Goal: Task Accomplishment & Management: Complete application form

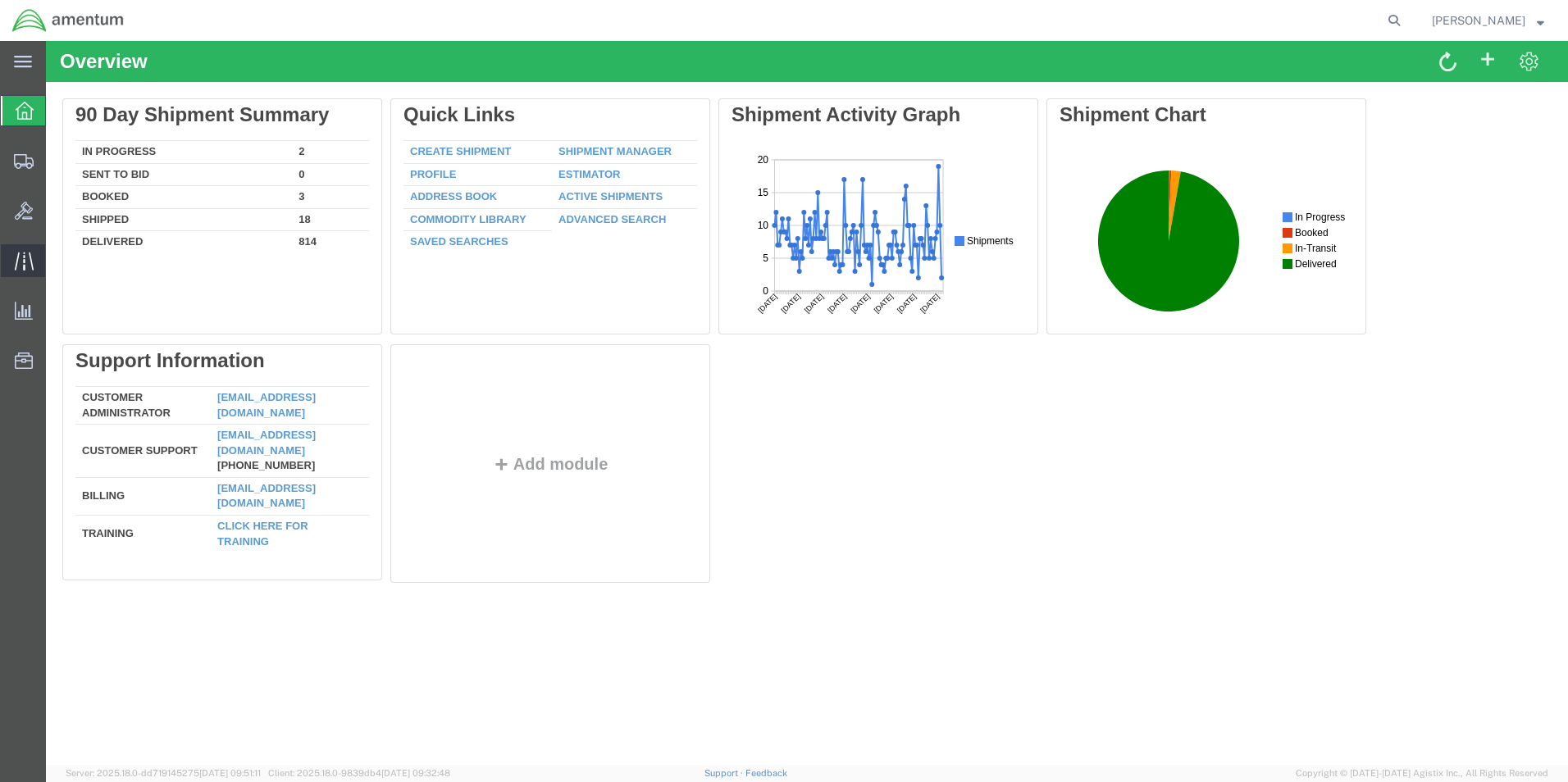
click at [28, 262] on icon at bounding box center [24, 261] width 19 height 19
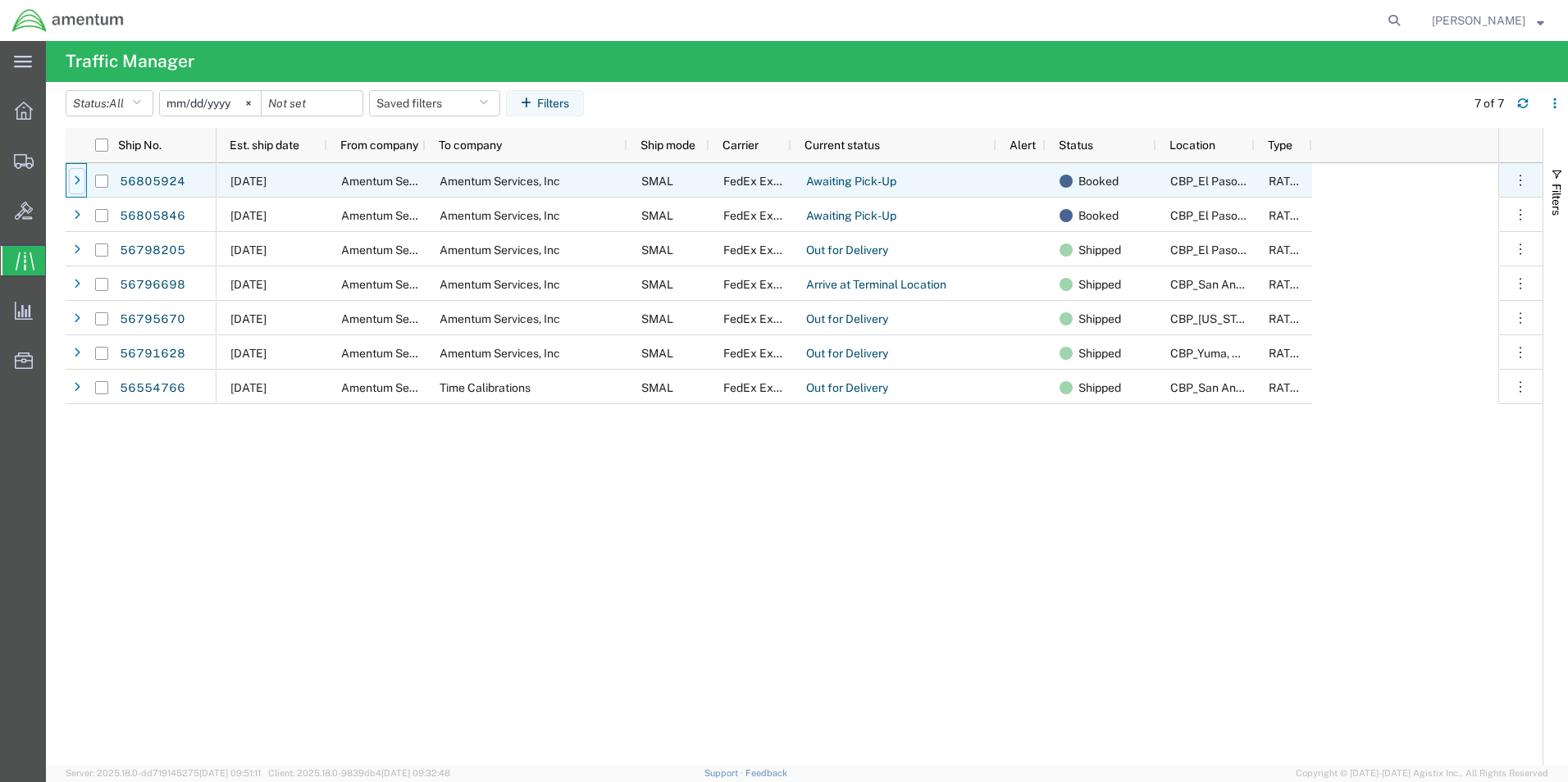
click at [73, 178] on div at bounding box center [77, 181] width 17 height 26
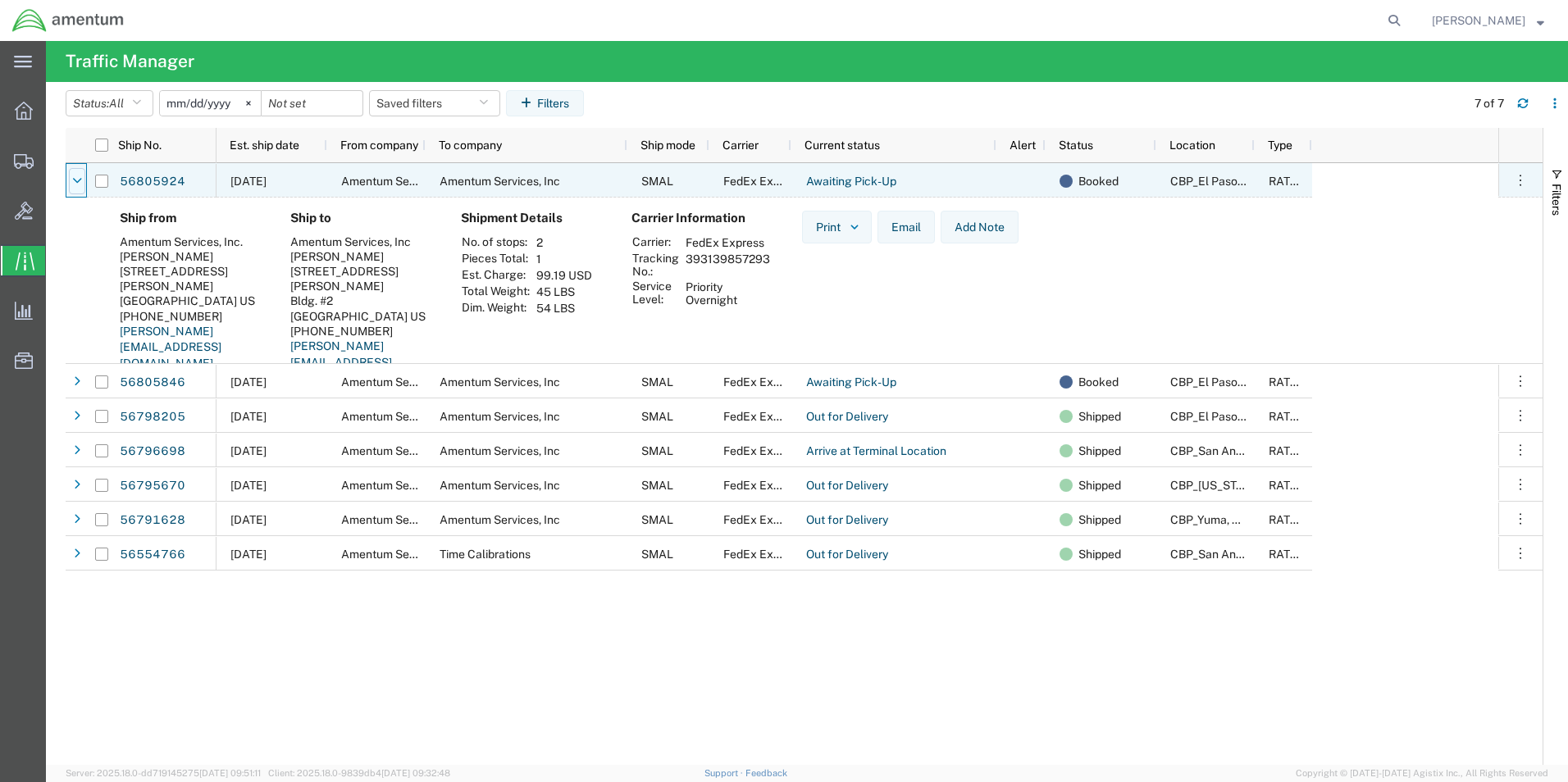
click at [71, 179] on div at bounding box center [77, 181] width 17 height 26
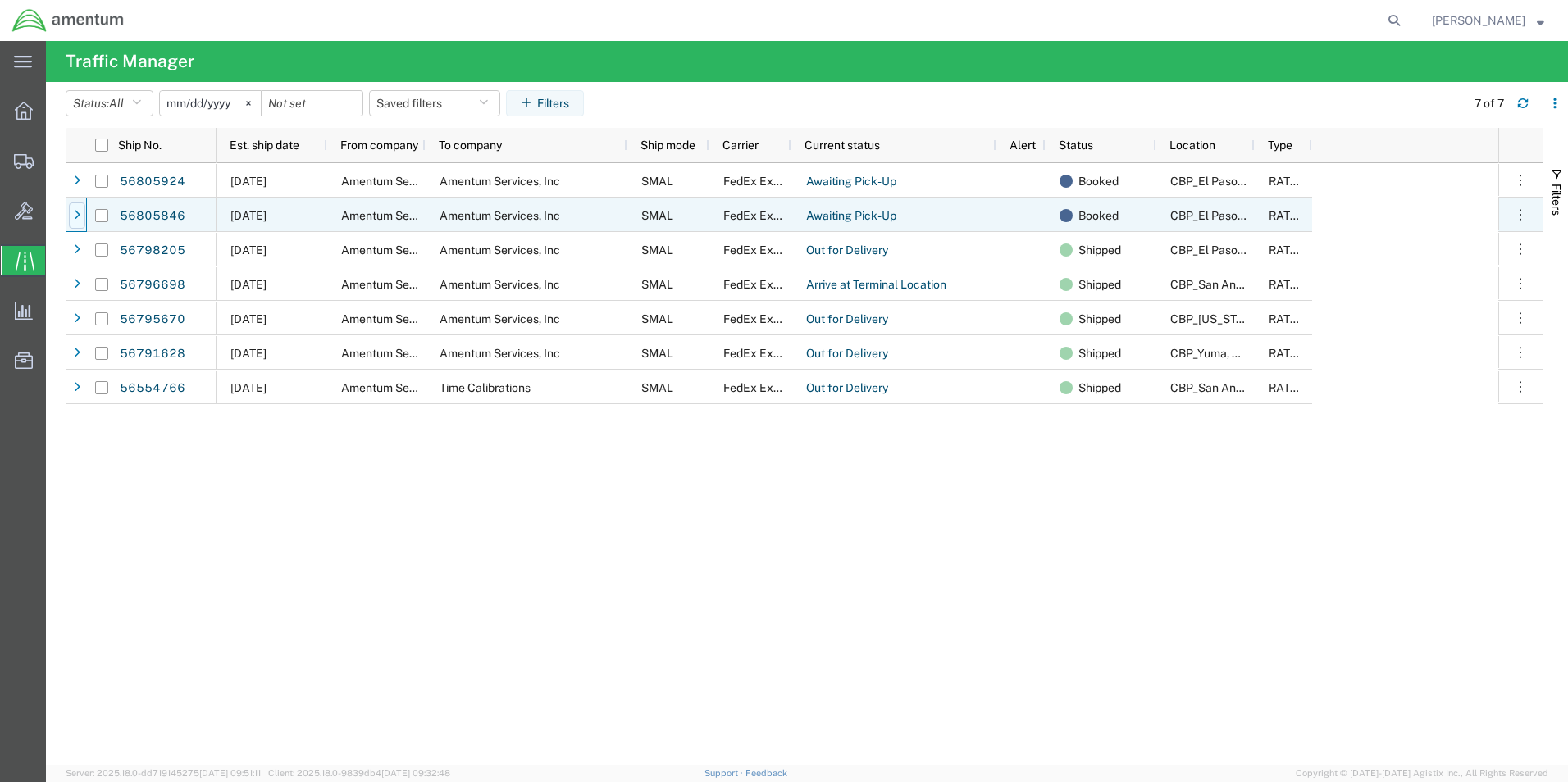
click at [76, 224] on div at bounding box center [77, 216] width 17 height 26
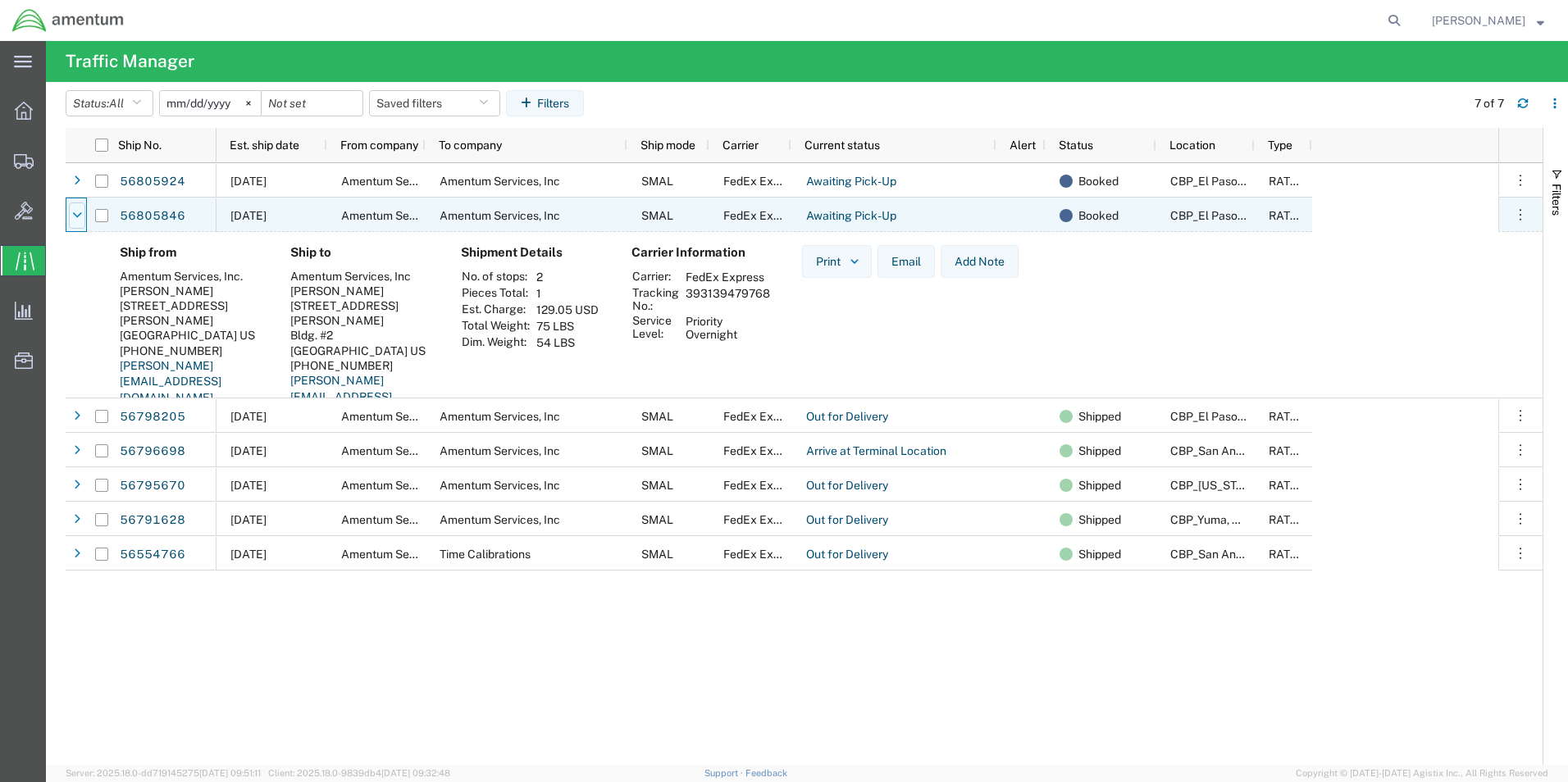
click at [84, 214] on div at bounding box center [77, 216] width 17 height 26
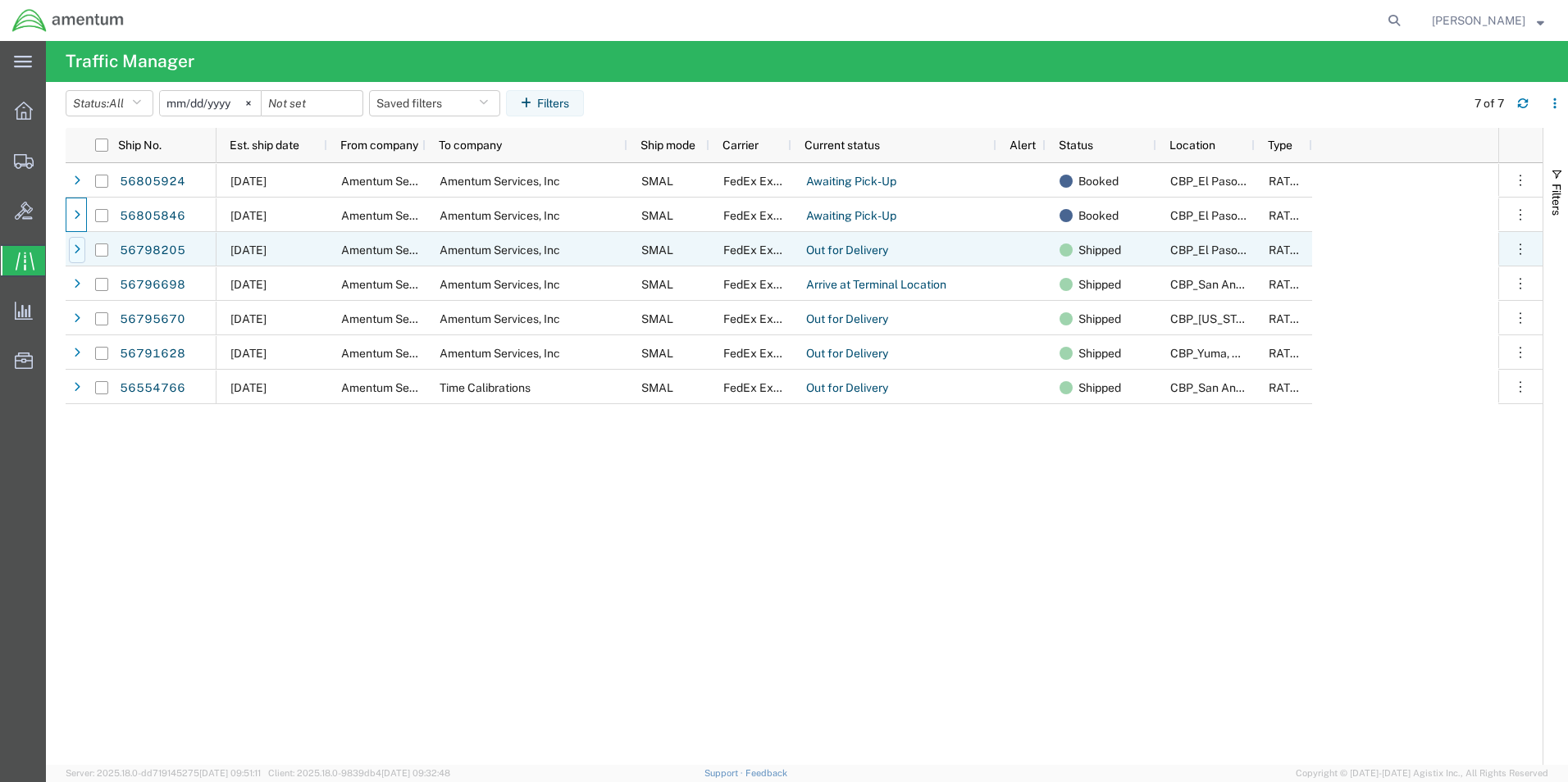
click at [75, 251] on icon at bounding box center [78, 250] width 7 height 11
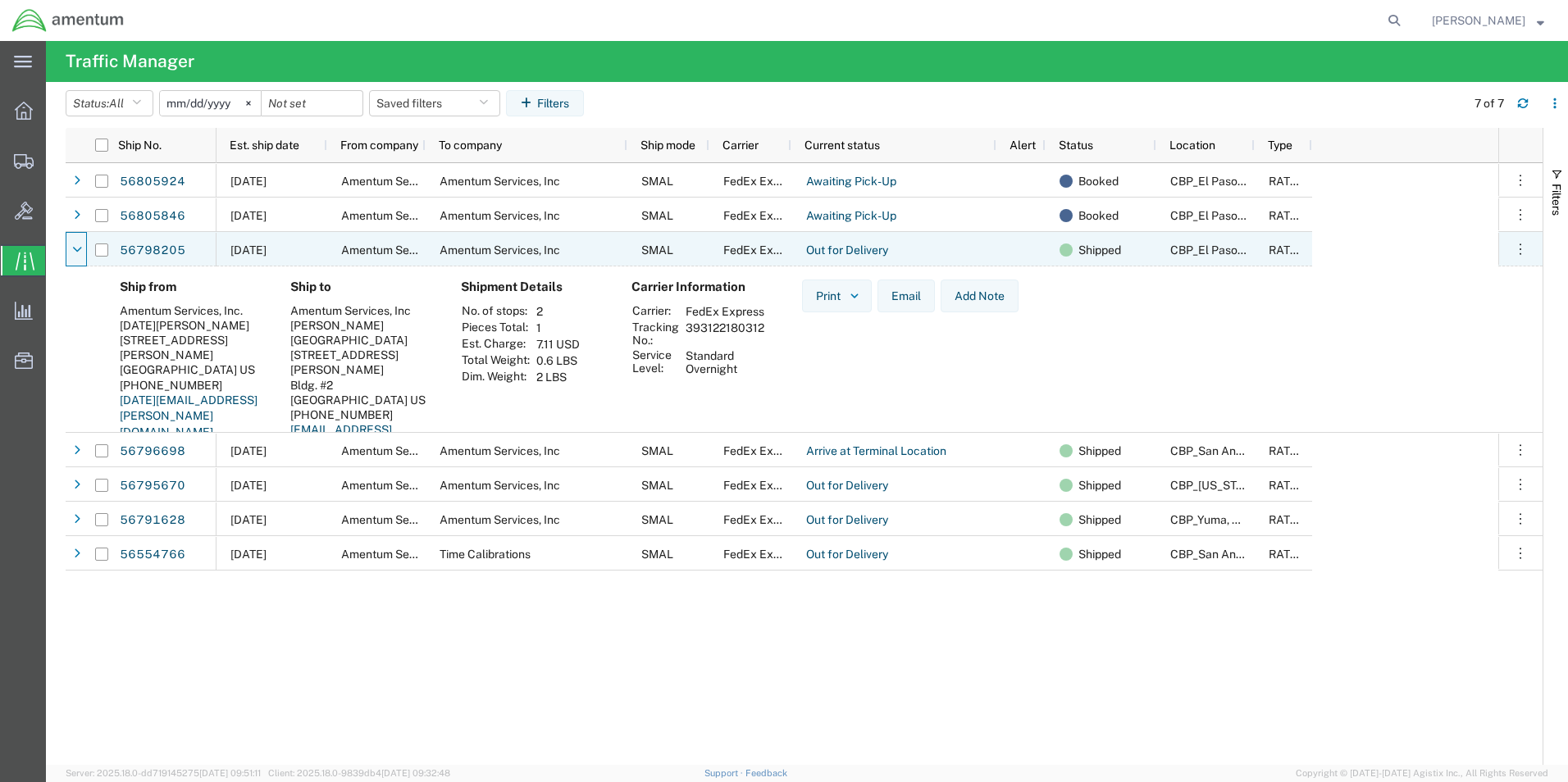
click at [75, 251] on icon at bounding box center [77, 250] width 10 height 11
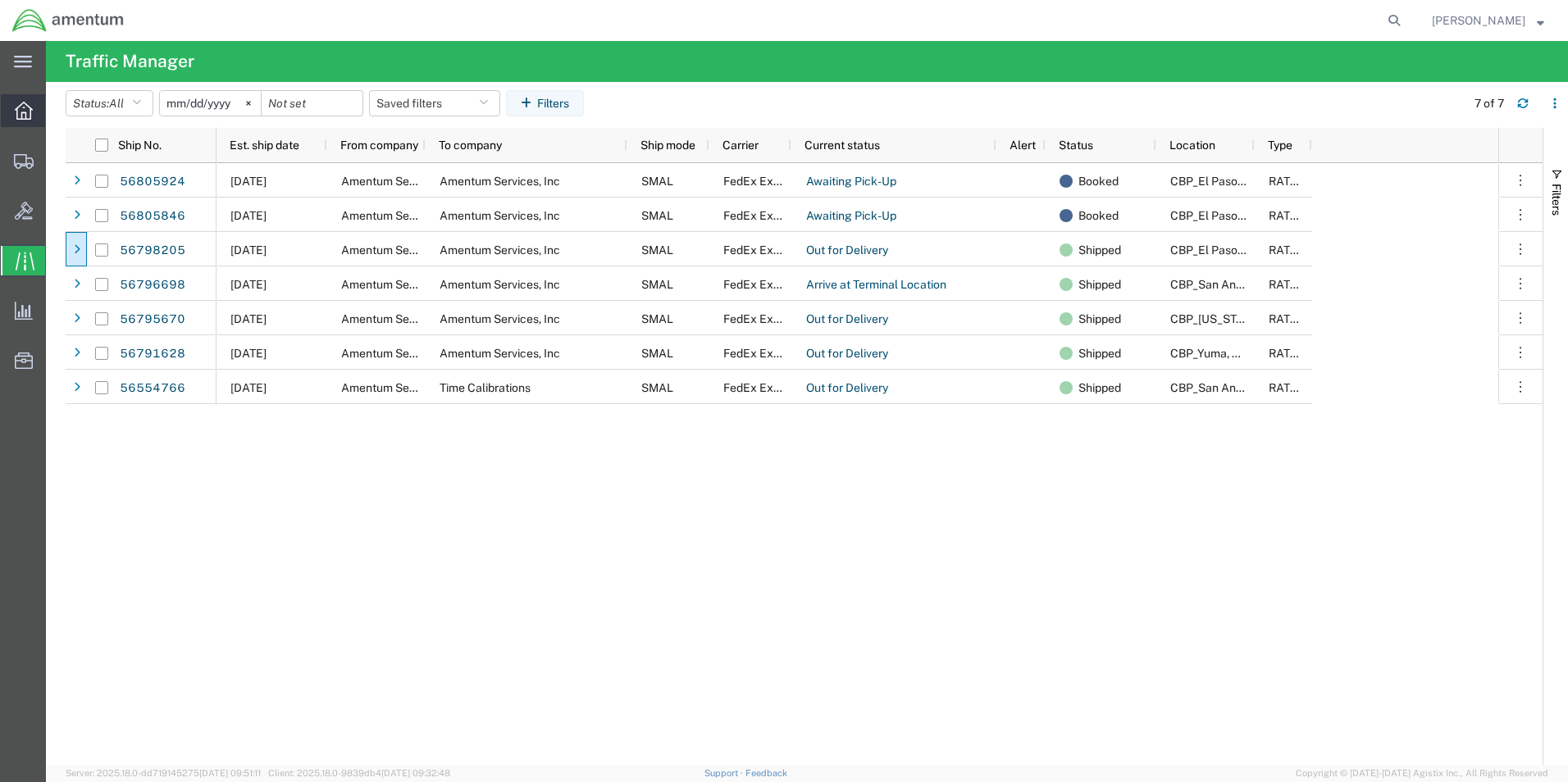
click at [24, 106] on icon at bounding box center [24, 111] width 18 height 18
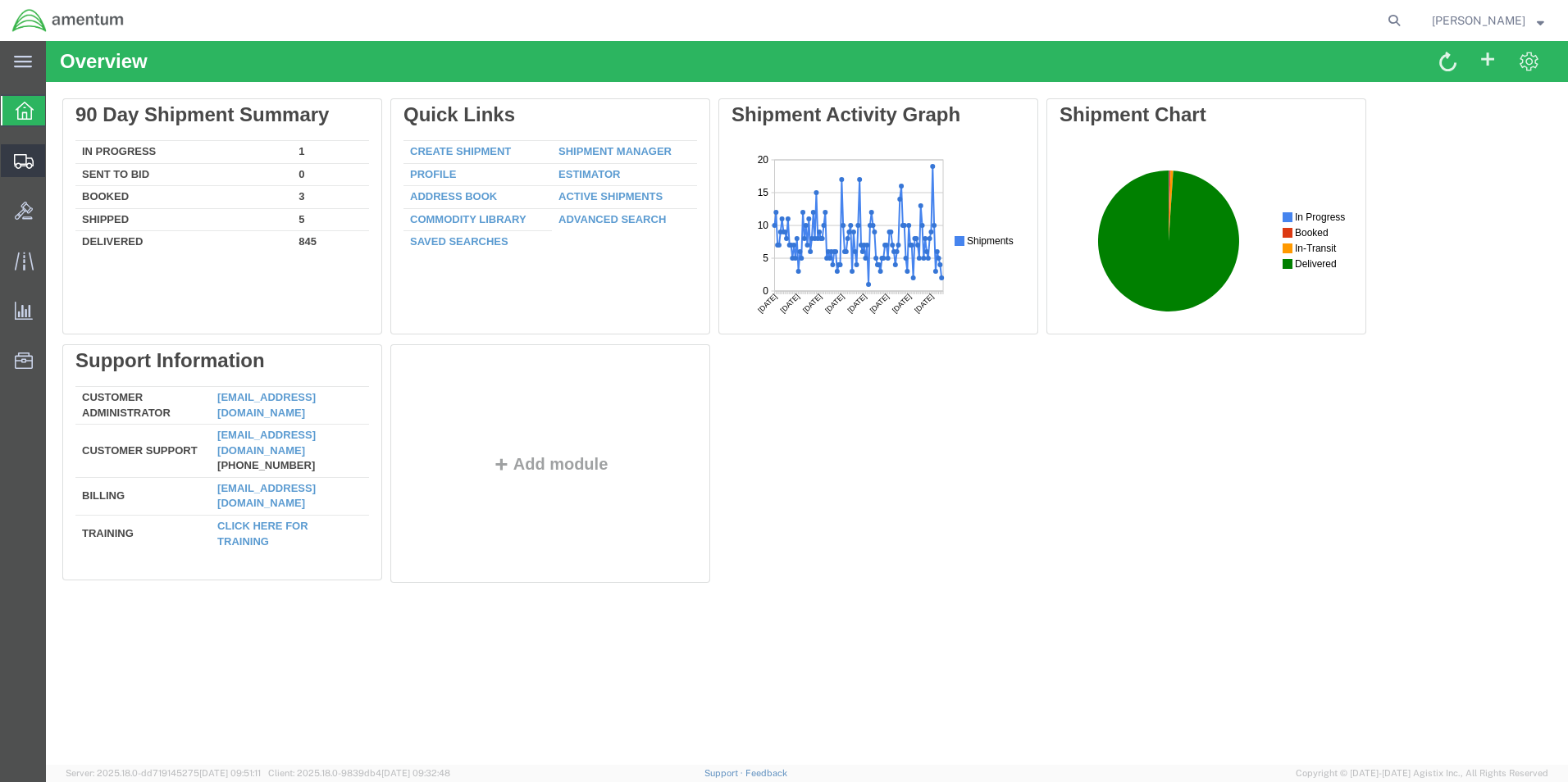
click at [0, 0] on span "Create Shipment" at bounding box center [0, 0] width 0 height 0
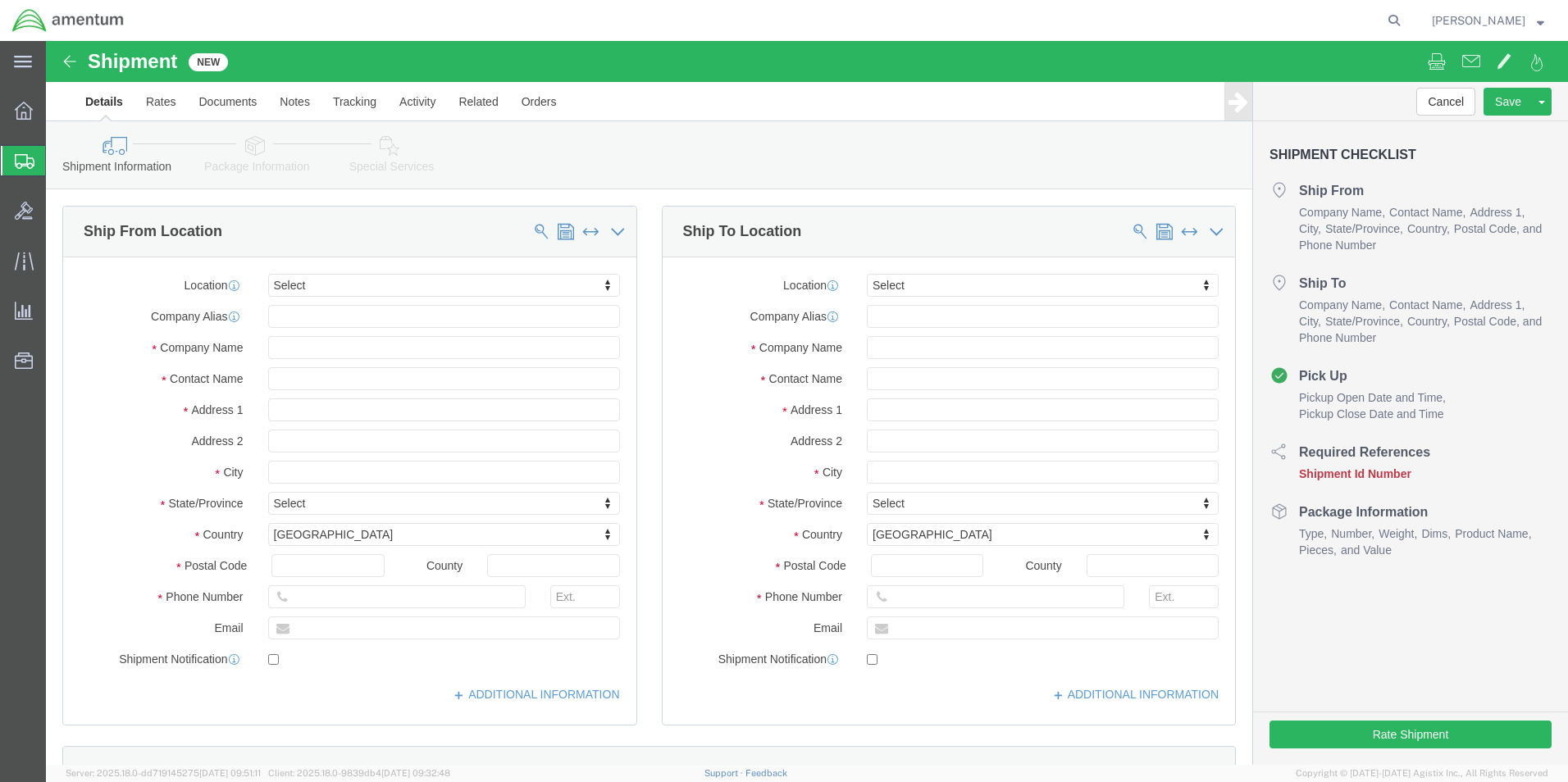
select select
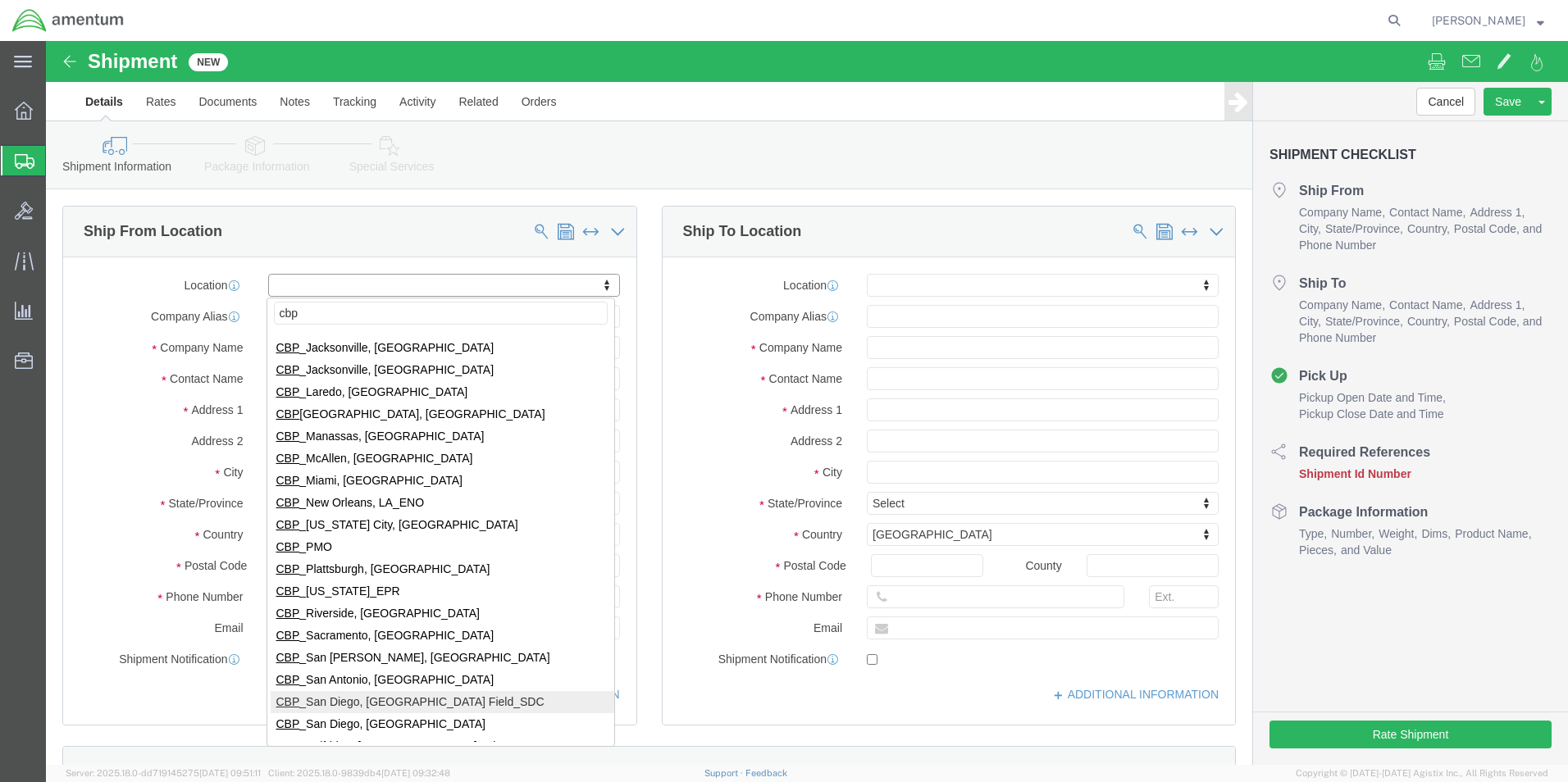
scroll to position [328, 0]
type input "cbp"
select select "49945"
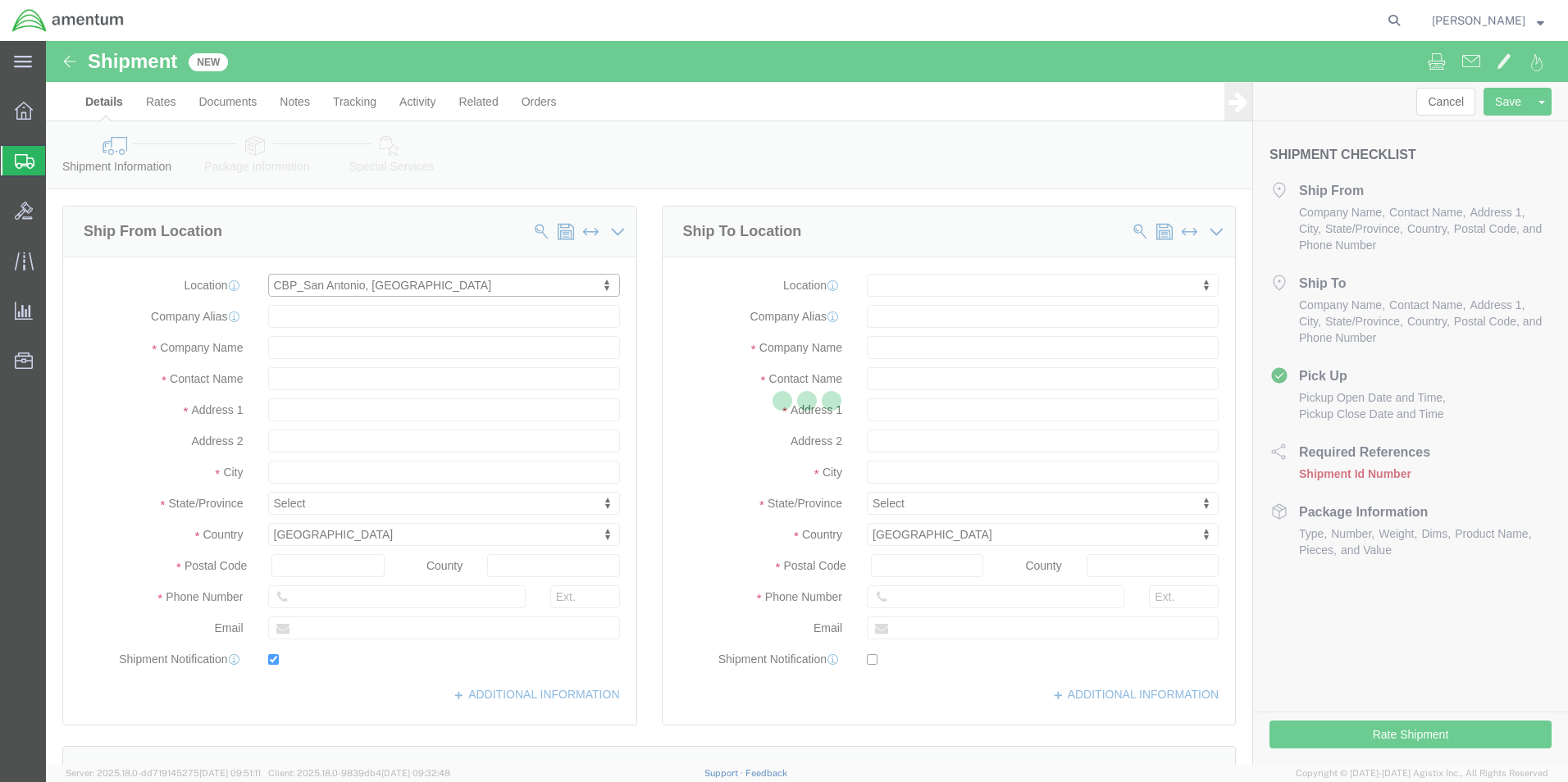
type input "[STREET_ADDRESS][PERSON_NAME]"
type input "Bldg. #2"
type input "78216"
type input "[PHONE_NUMBER]"
type input "[PERSON_NAME][EMAIL_ADDRESS][PERSON_NAME][DOMAIN_NAME]"
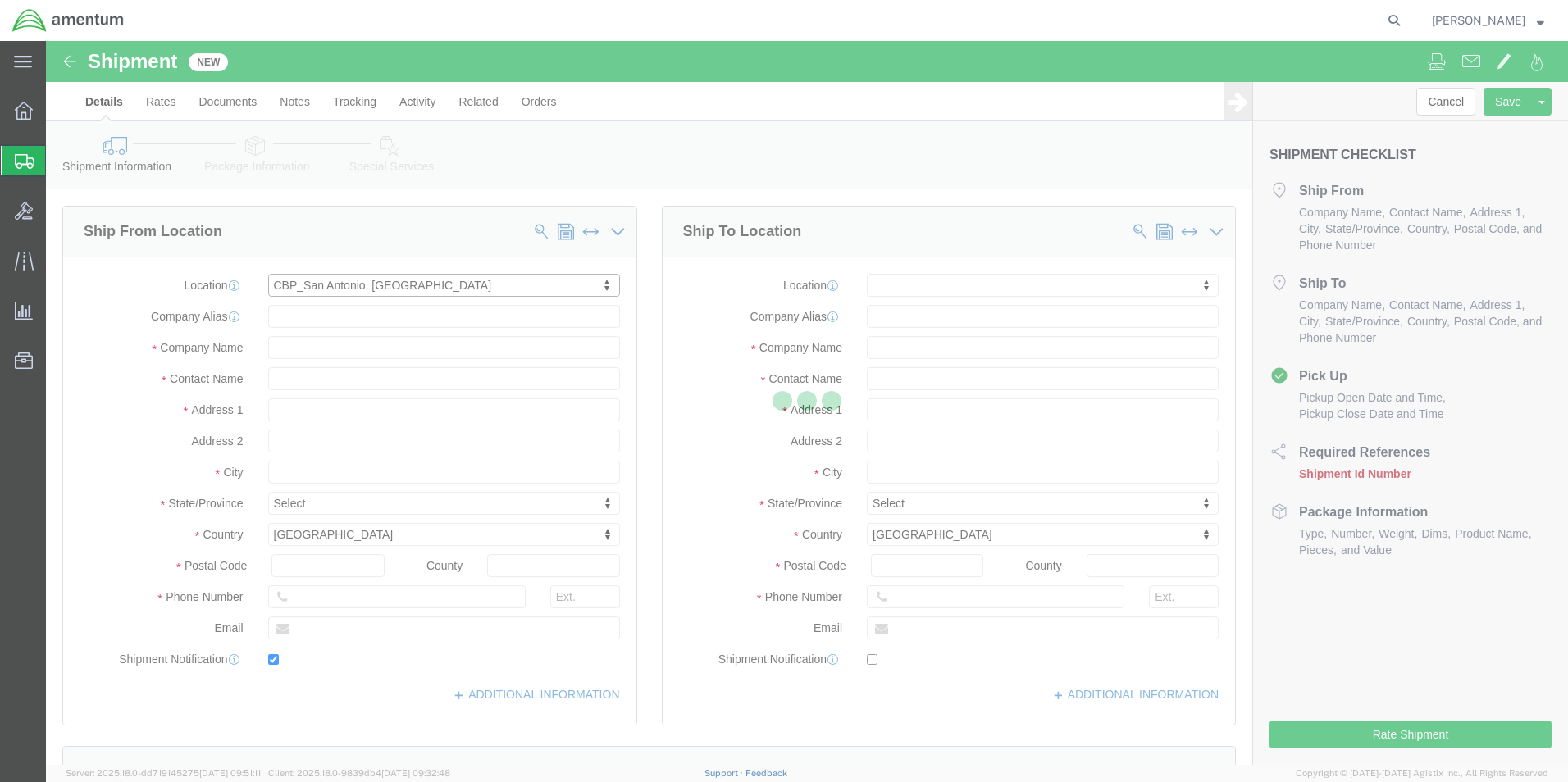
checkbox input "true"
type input "Amentum Services, Inc"
type input "[PERSON_NAME]"
type input "San Antonio"
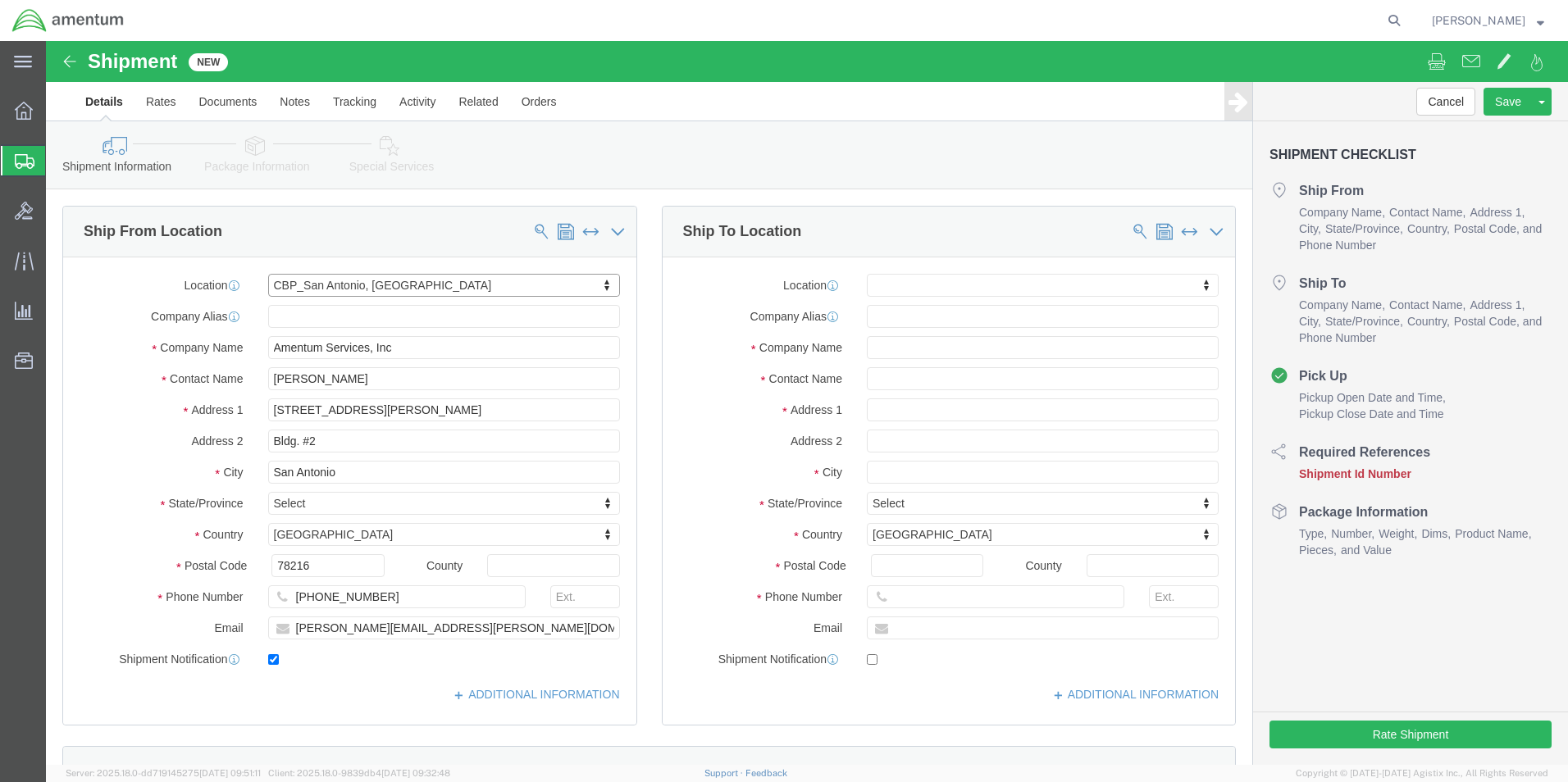
select select "[GEOGRAPHIC_DATA]"
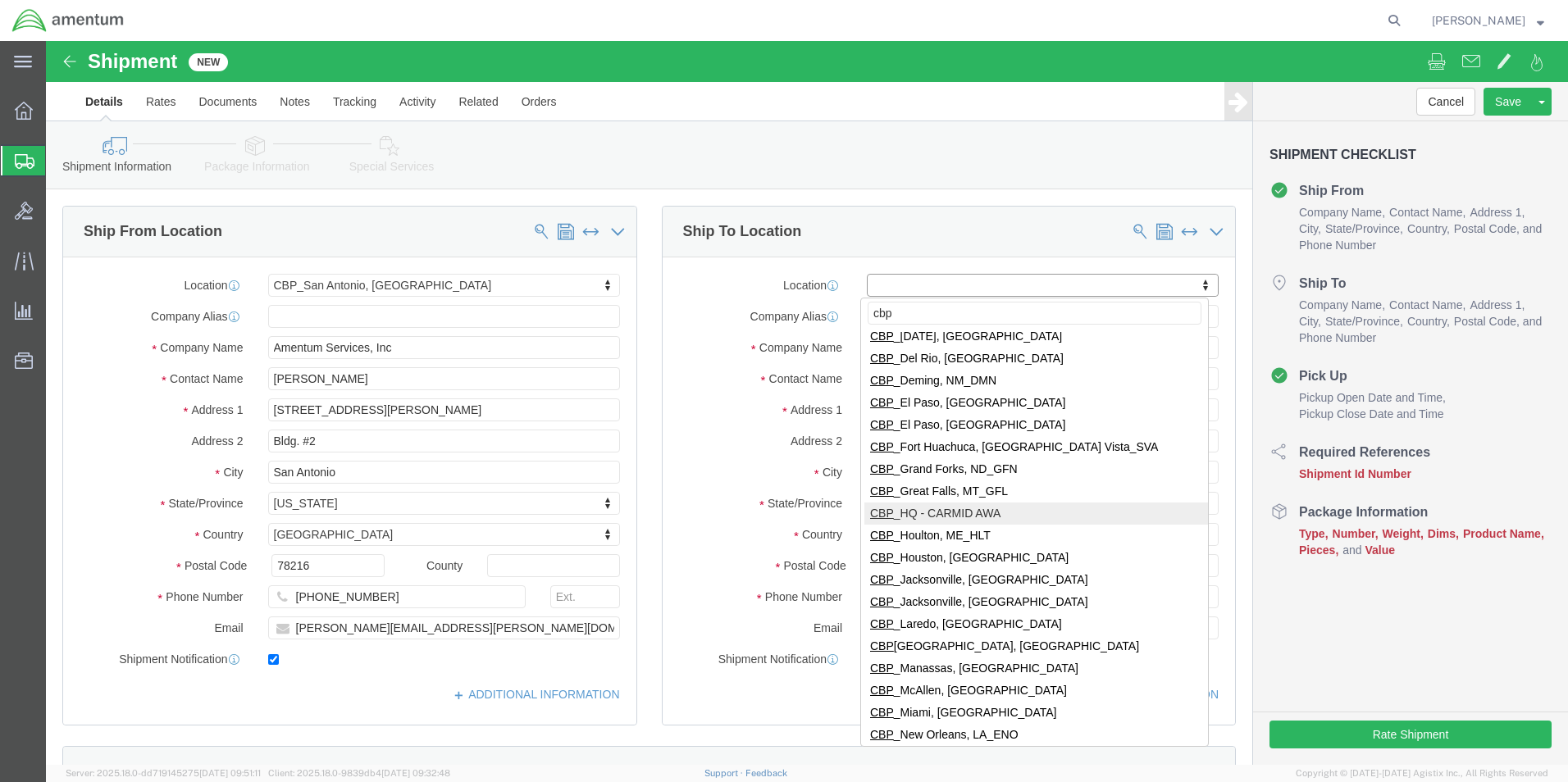
scroll to position [164, 0]
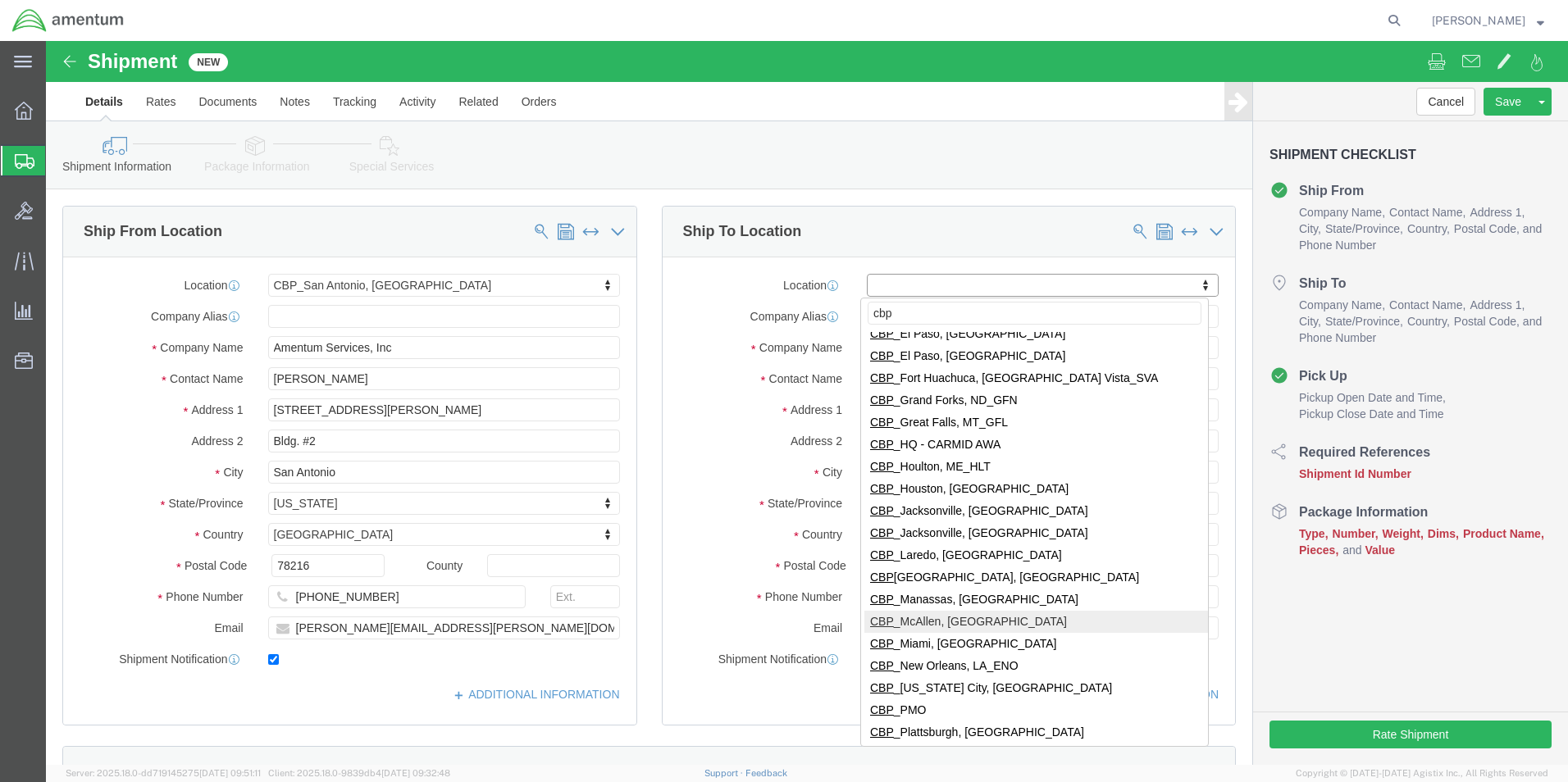
type input "cbp"
select select "49941"
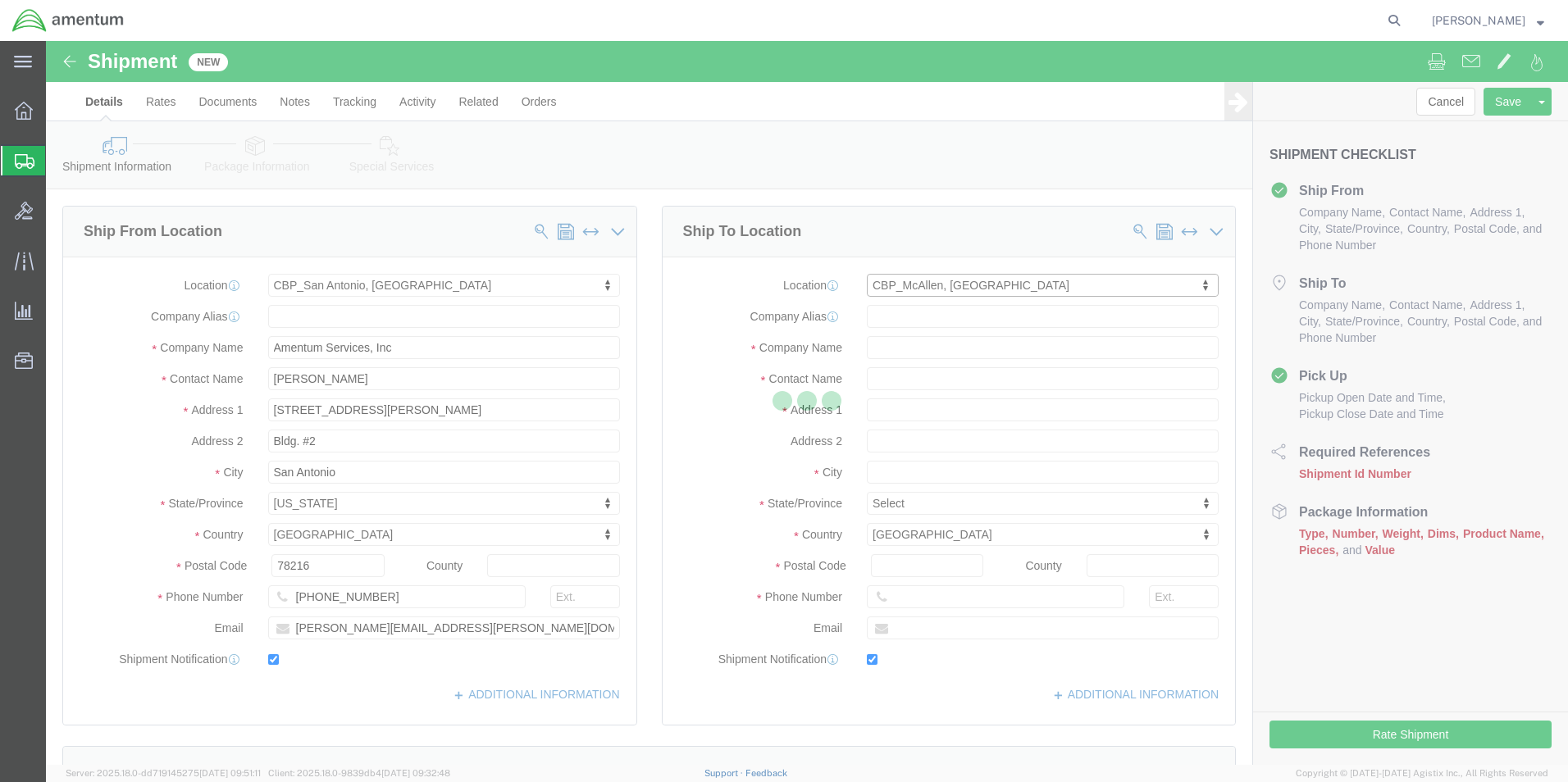
type input "[STREET_ADDRESS]"
type input "32C"
type input "78503"
type input "[PHONE_NUMBER]"
type input "[PERSON_NAME][EMAIL_ADDRESS][PERSON_NAME][DOMAIN_NAME]"
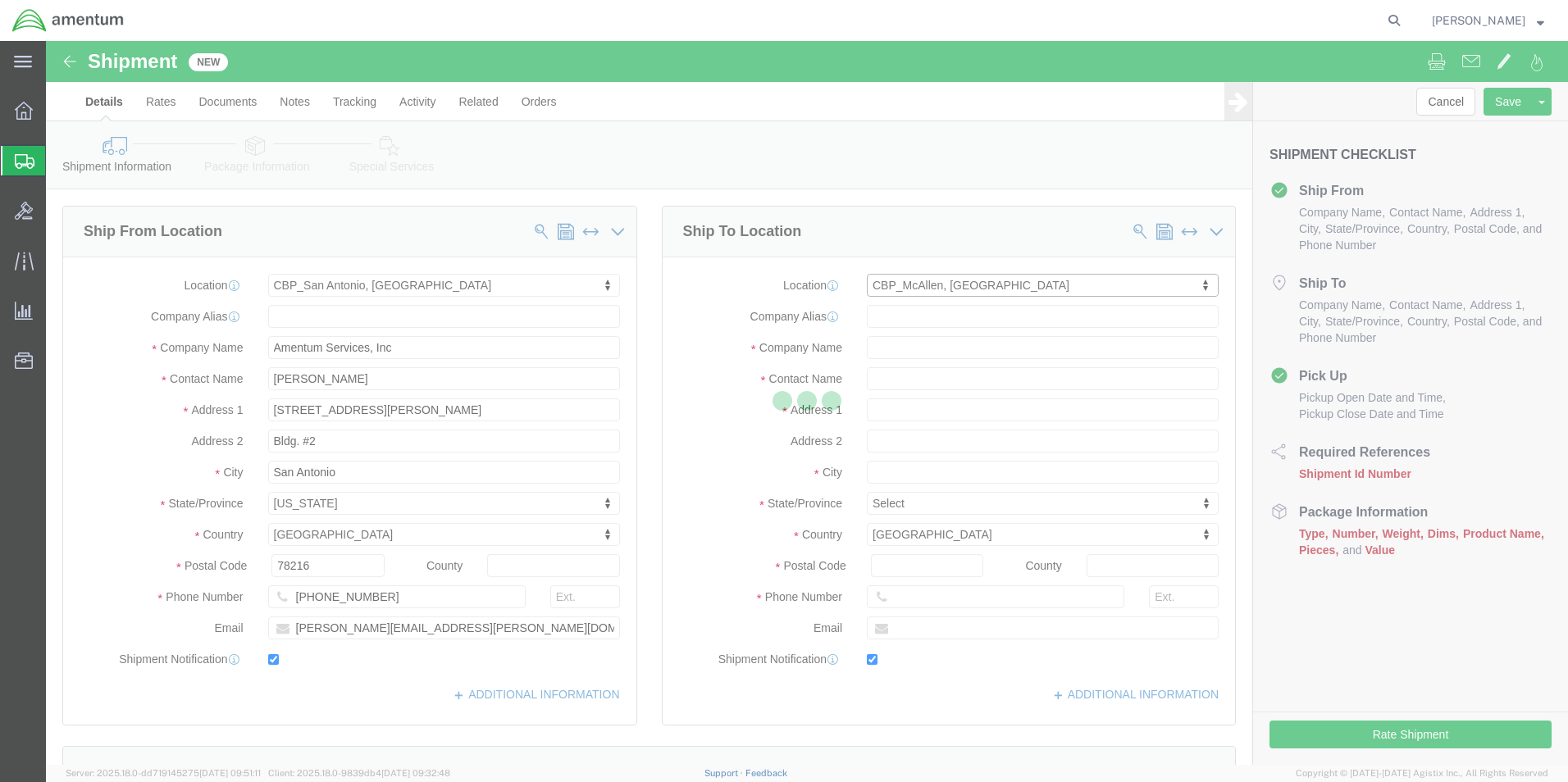
checkbox input "true"
type input "Amentum Services, Inc"
type input "[PERSON_NAME]"
type input "McAllen"
select select "[GEOGRAPHIC_DATA]"
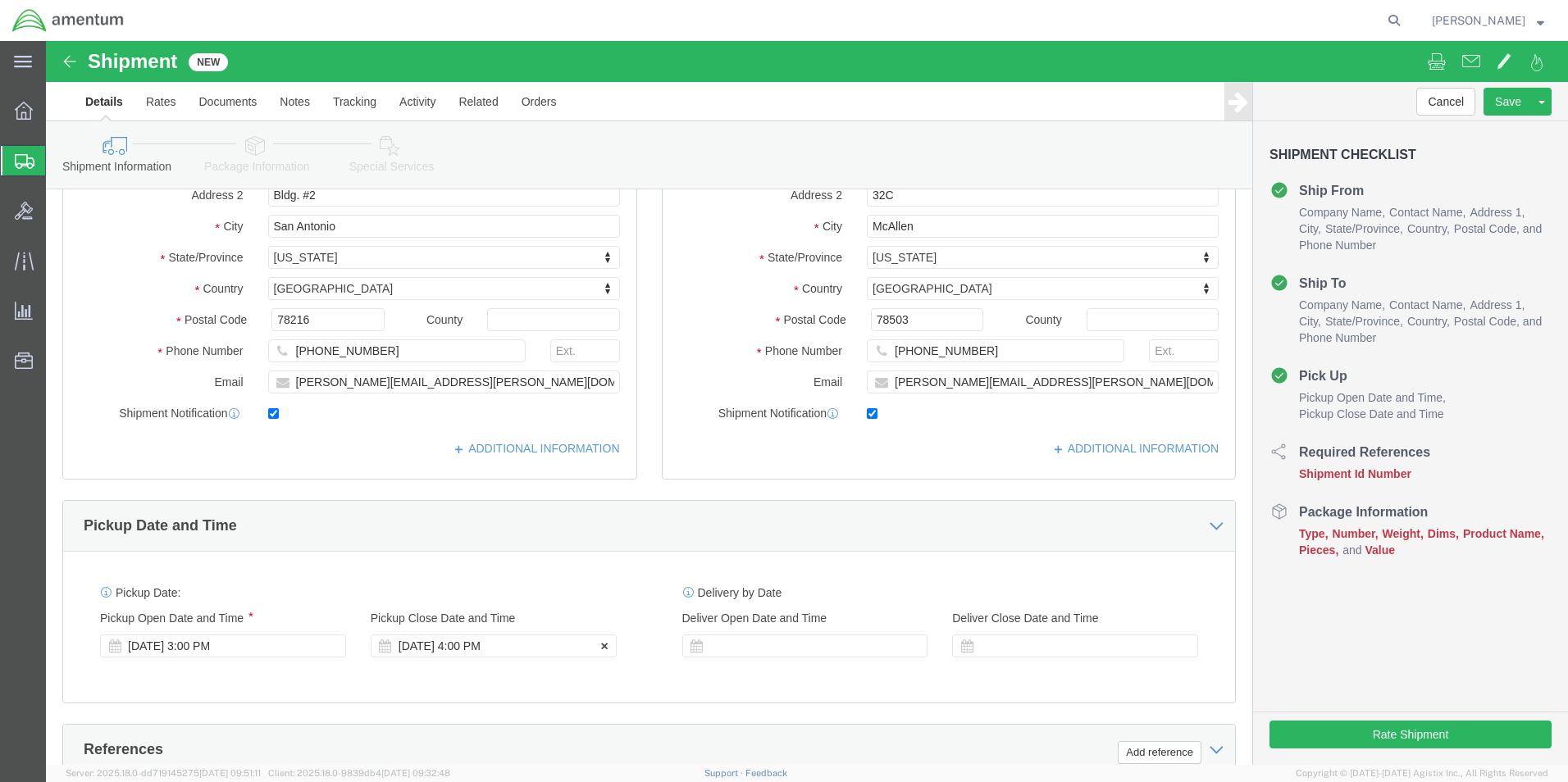
scroll to position [492, 0]
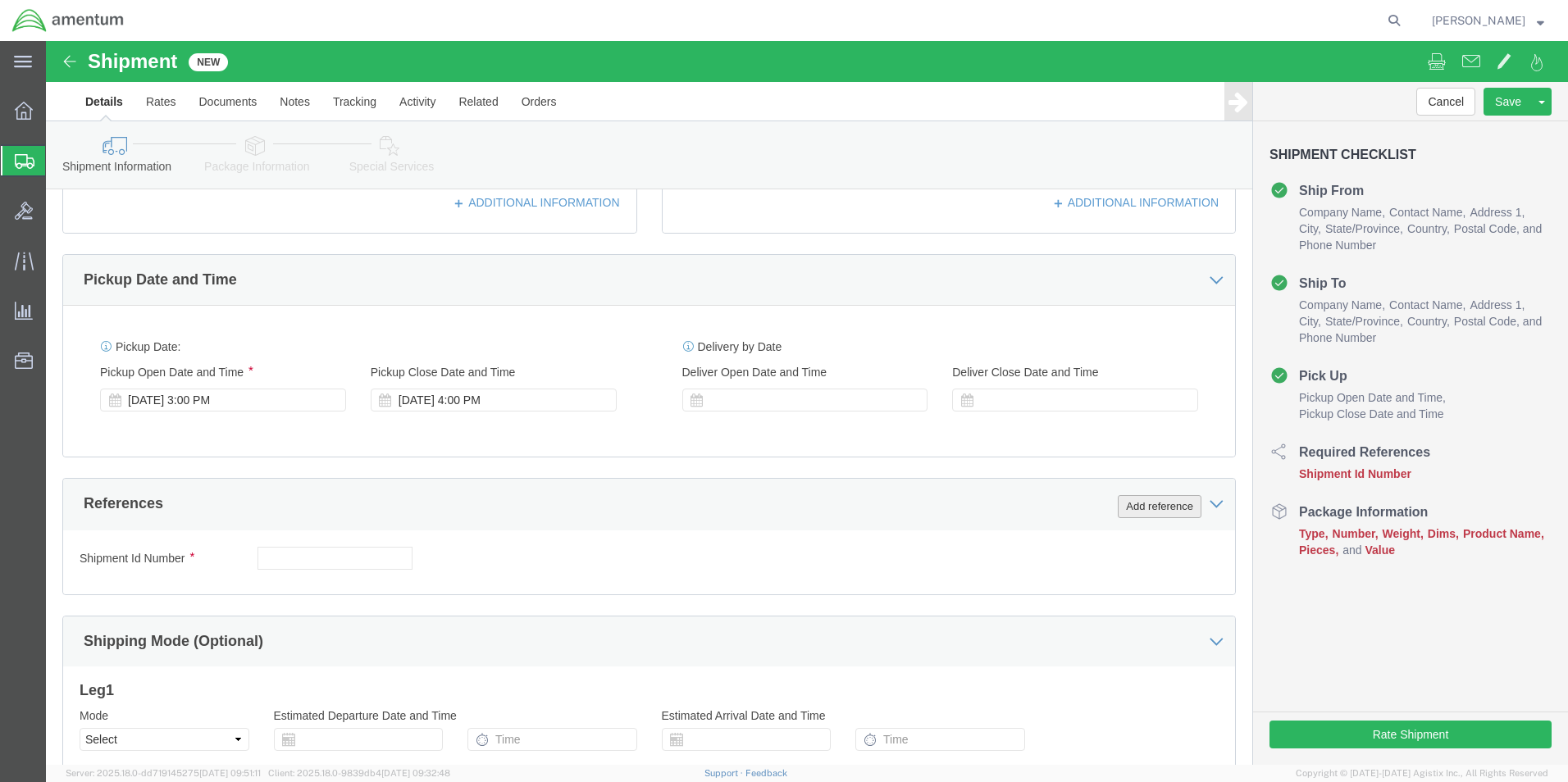
click button "Add reference"
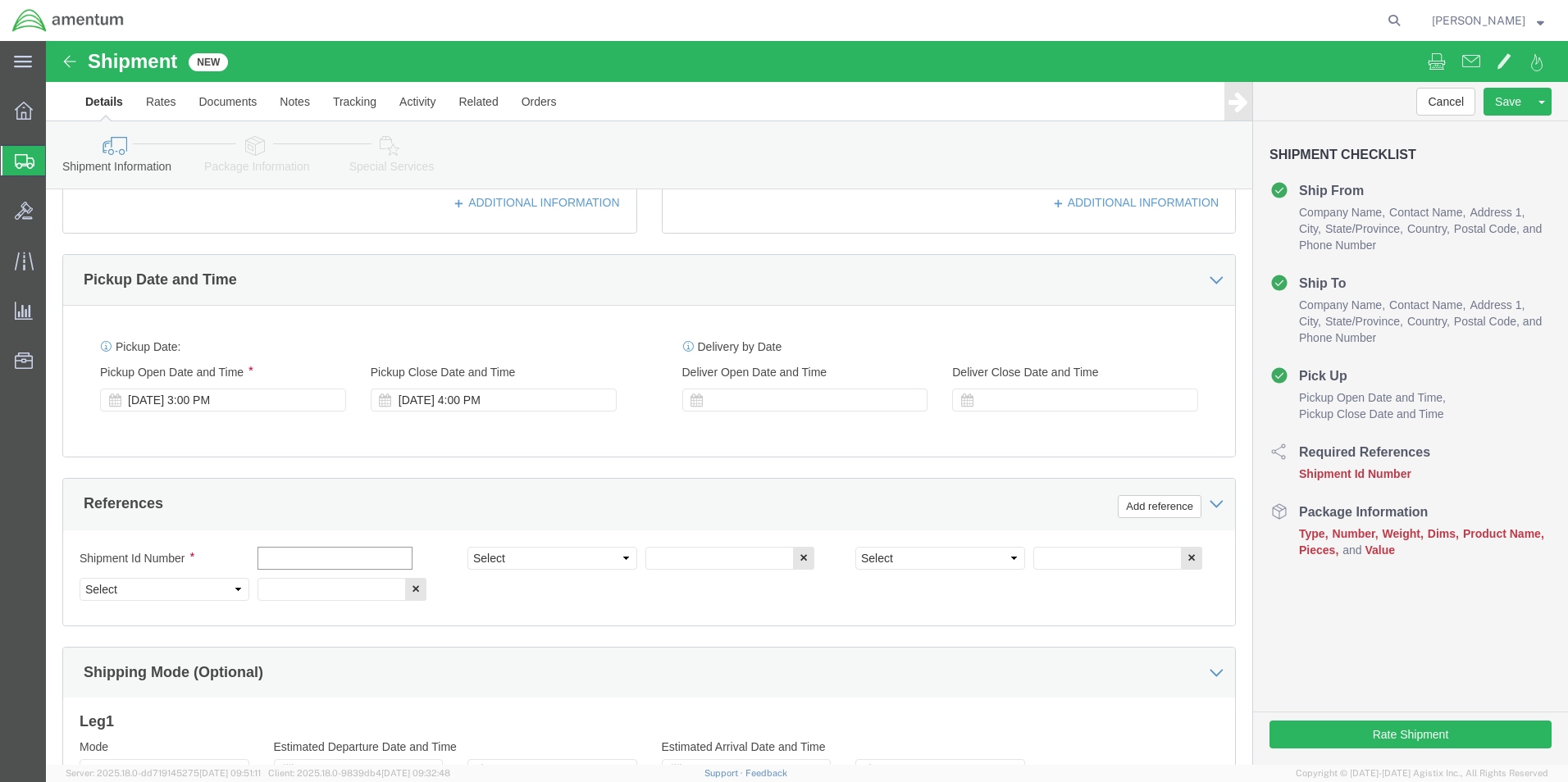
click input "text"
type input "sealant"
click select "Select Account Type Activity ID Airline Appointment Number ASN Batch Request # …"
select select "CUSTREF"
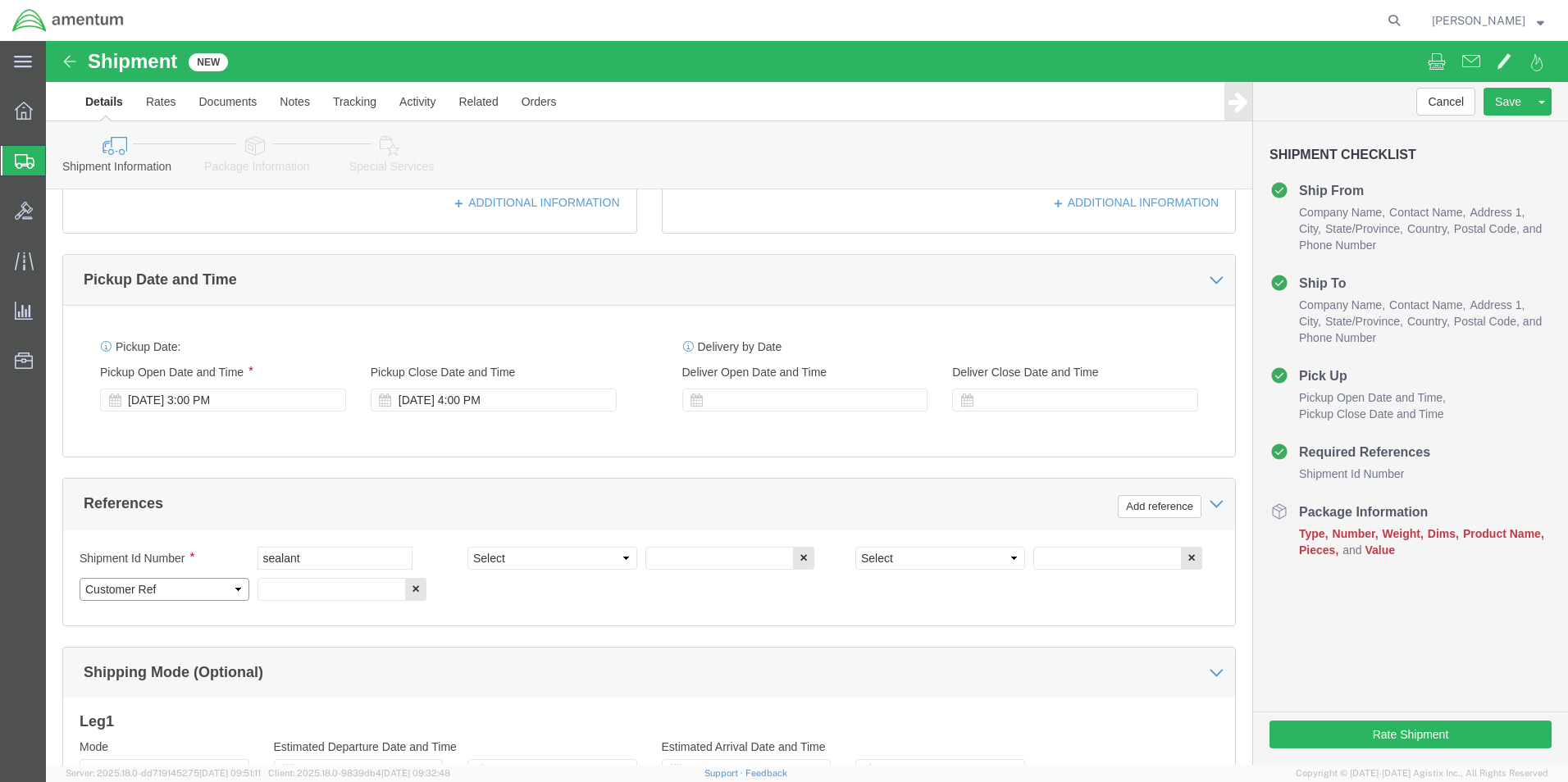
click select "Select Account Type Activity ID Airline Appointment Number ASN Batch Request # …"
click input "text"
type input "sealant"
click div "Select Account Type Activity ID Airline Appointment Number ASN Batch Request # …"
click select "Select Account Type Activity ID Airline Appointment Number ASN Batch Request # …"
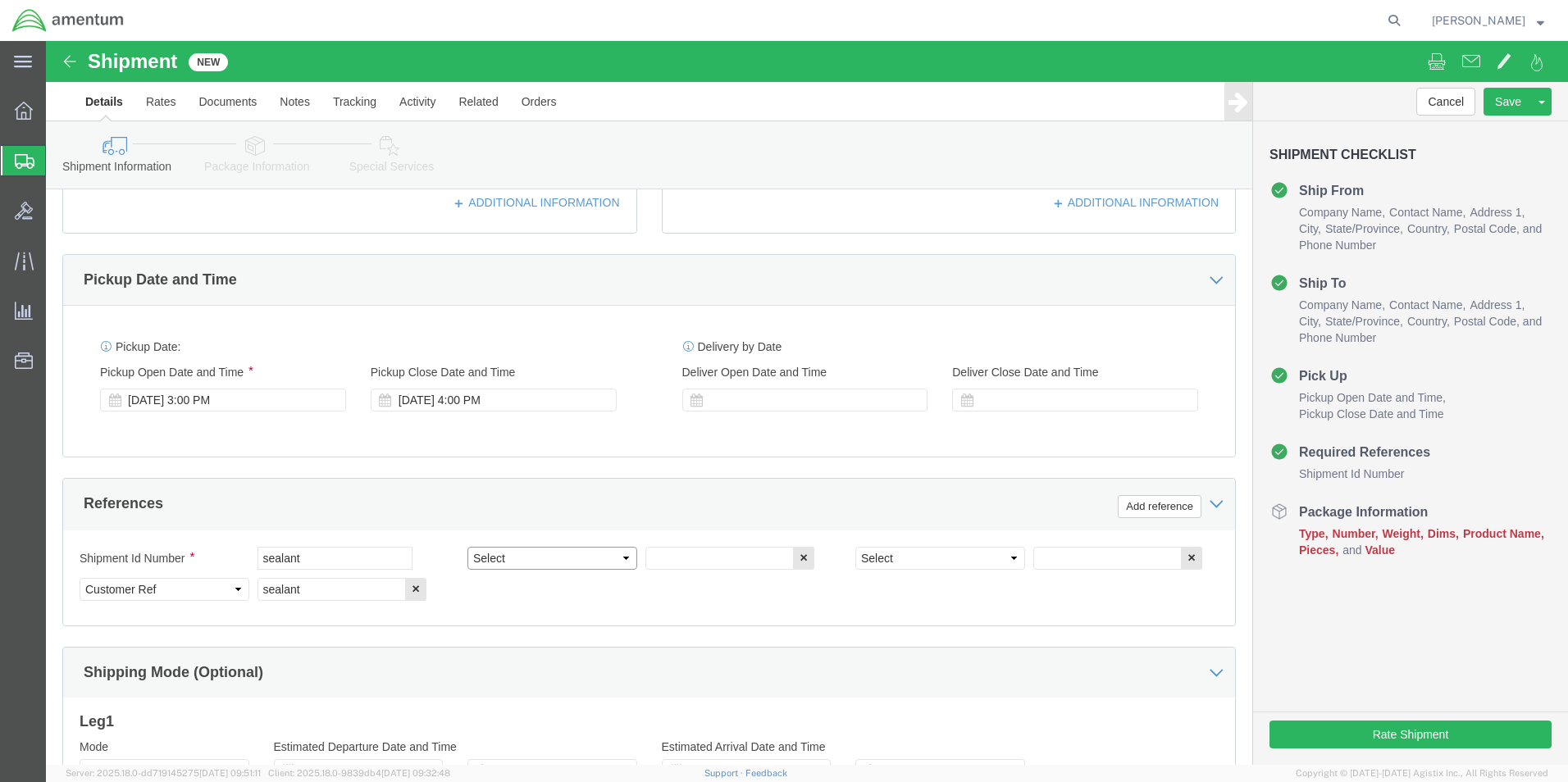
select select "DEPT"
click select "Select Account Type Activity ID Airline Appointment Number ASN Batch Request # …"
click input "text"
type input "CBP"
click select "Select Account Type Activity ID Airline Appointment Number ASN Batch Request # …"
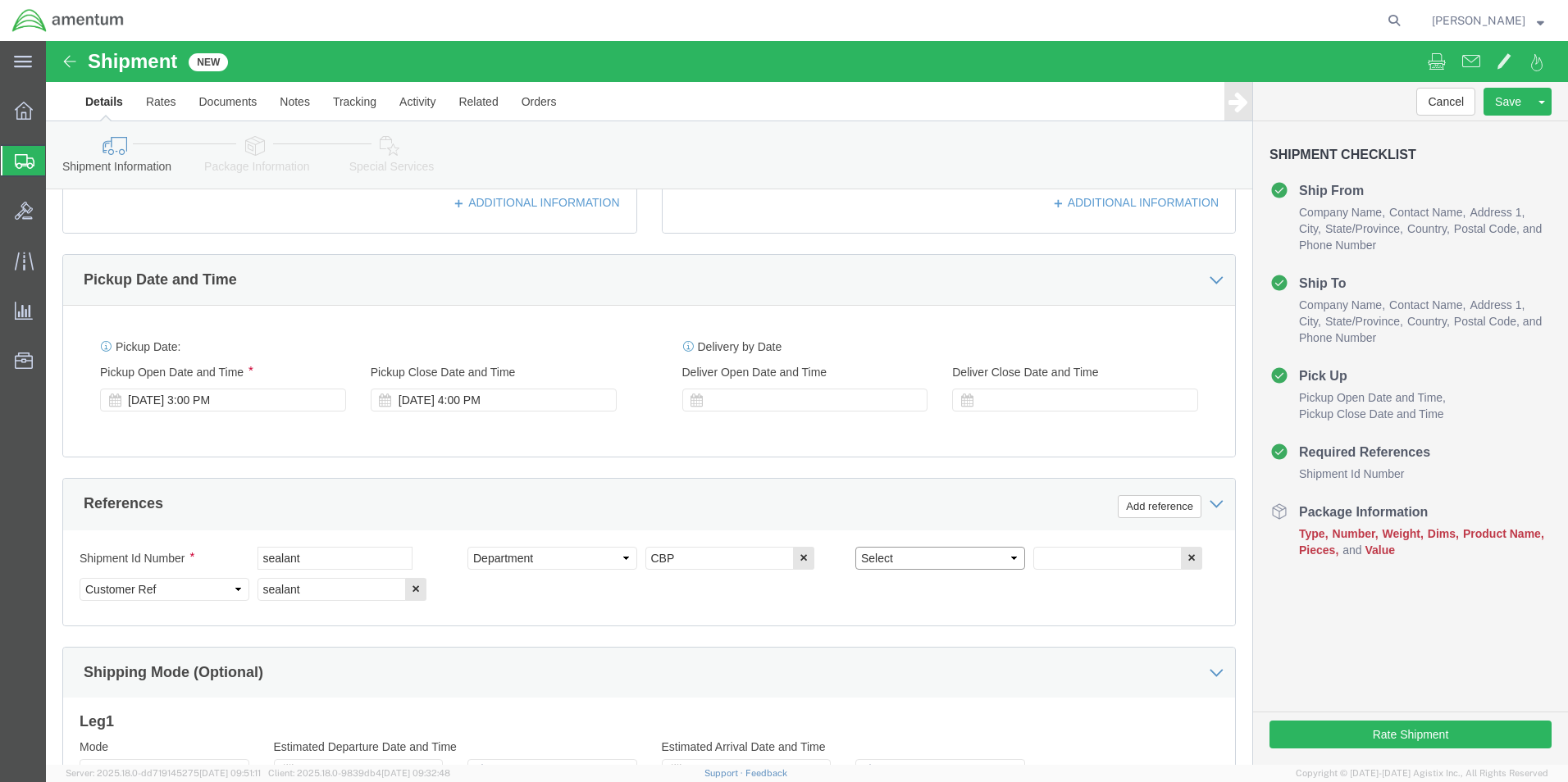
select select "PROJNUM"
click select "Select Account Type Activity ID Airline Appointment Number ASN Batch Request # …"
click input "text"
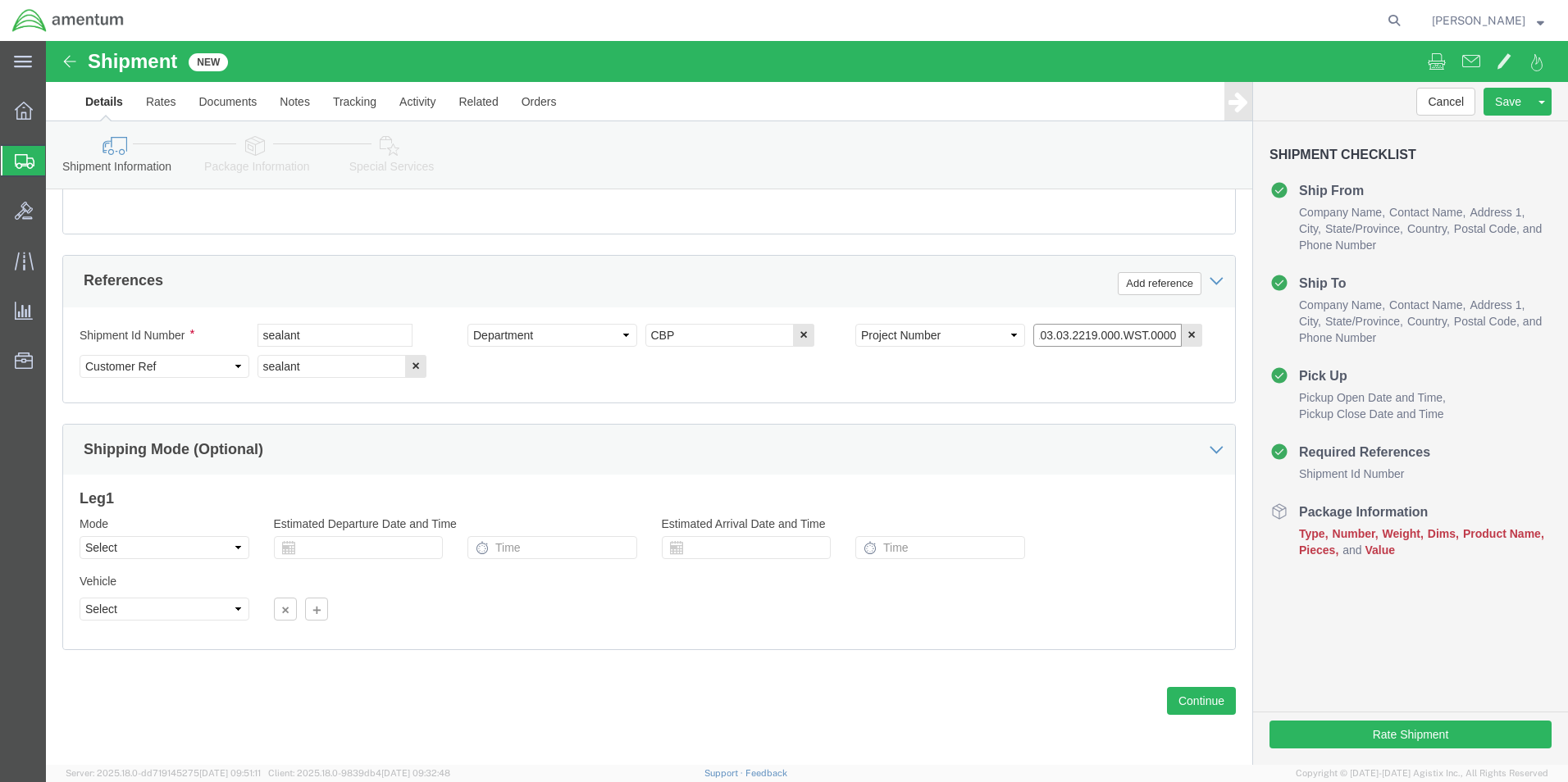
type input "6118.03.03.2219.000.WST.0000"
click select "Select Air Less than Truckload Multi-Leg Ocean Freight Rail Small Parcel Truckl…"
select select "SMAL"
click select "Select Air Less than Truckload Multi-Leg Ocean Freight Rail Small Parcel Truckl…"
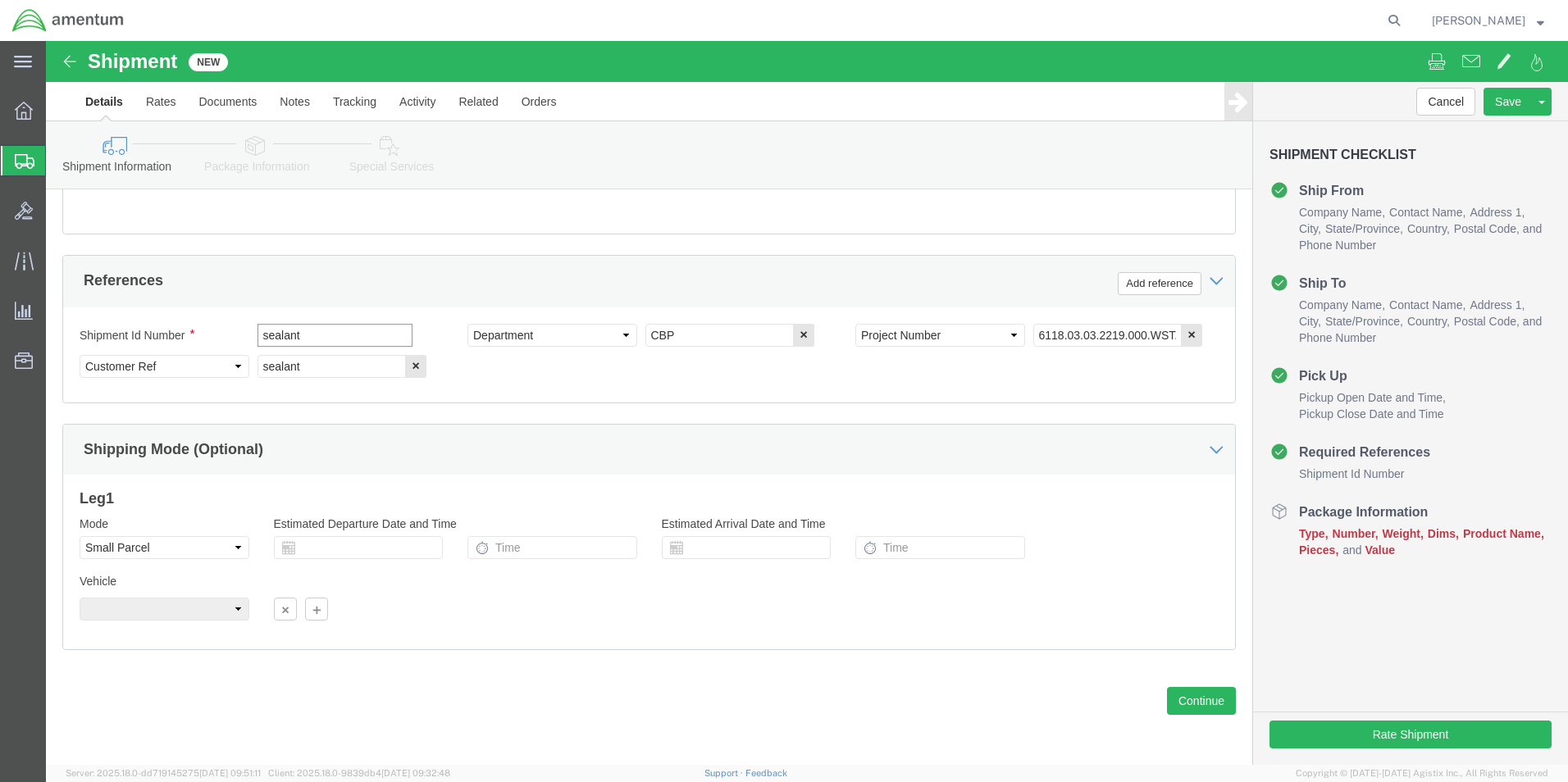
click input "sealant"
click button "Continue"
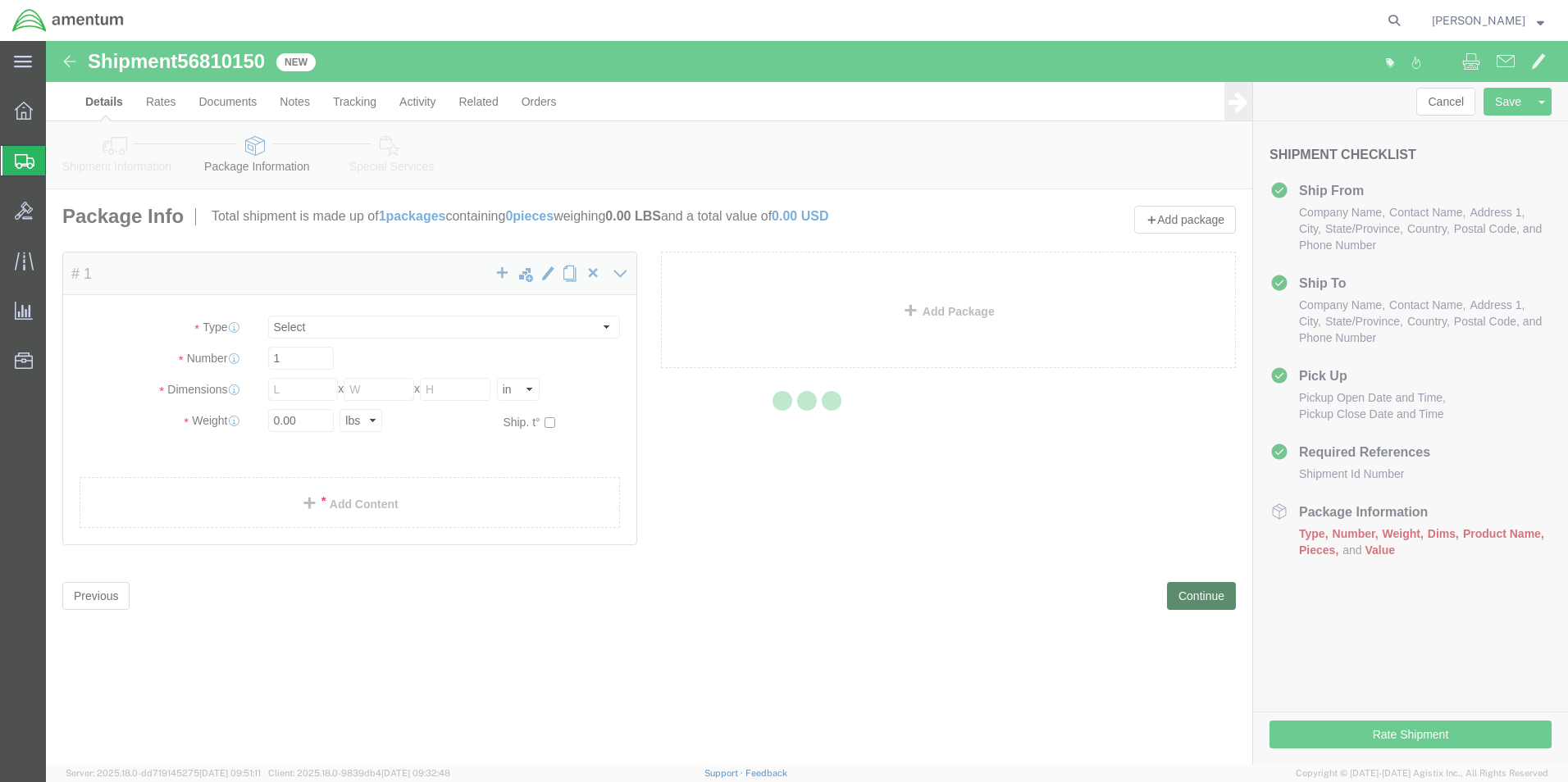
select select "YRPK"
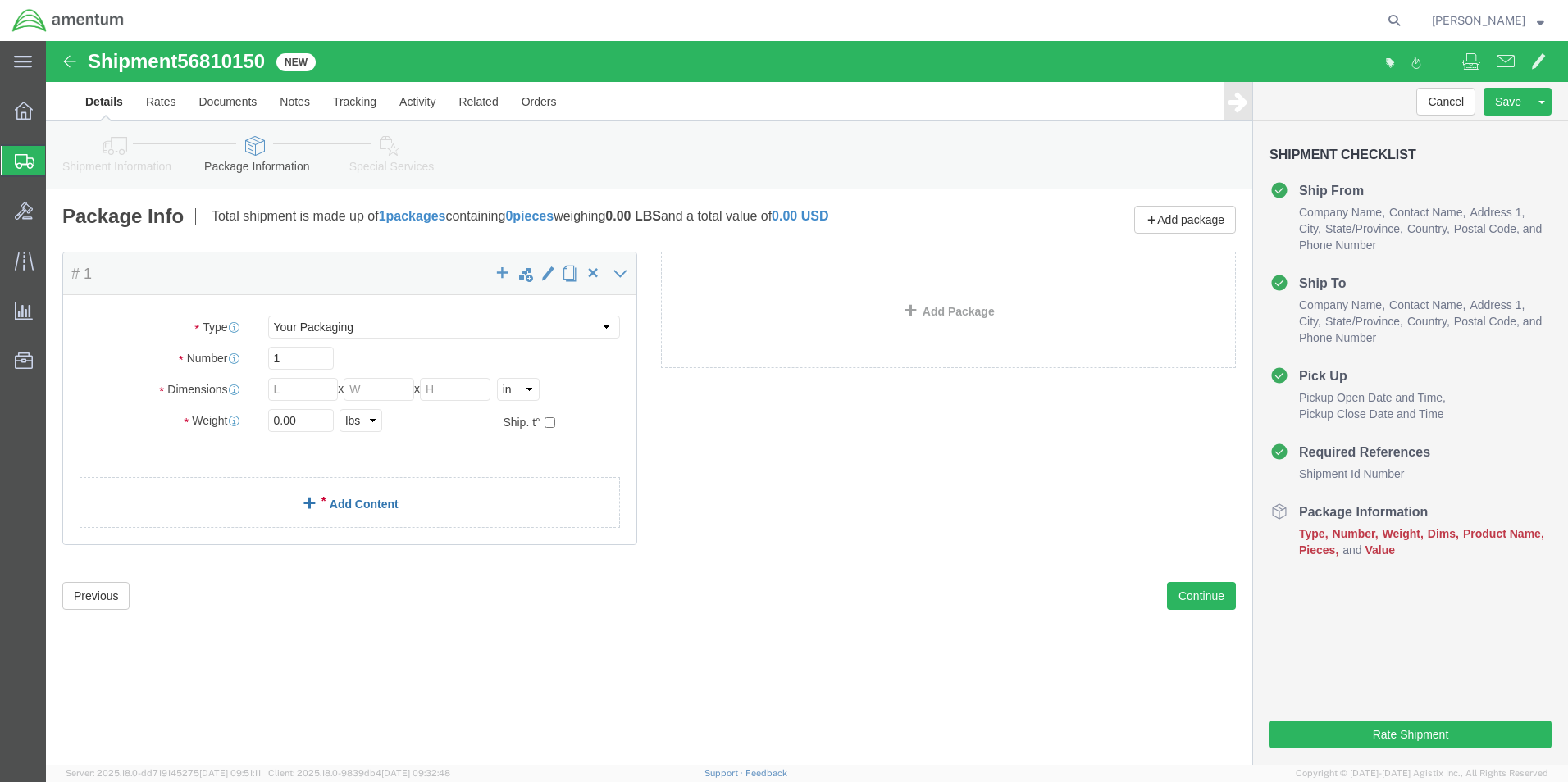
click link "Add Content"
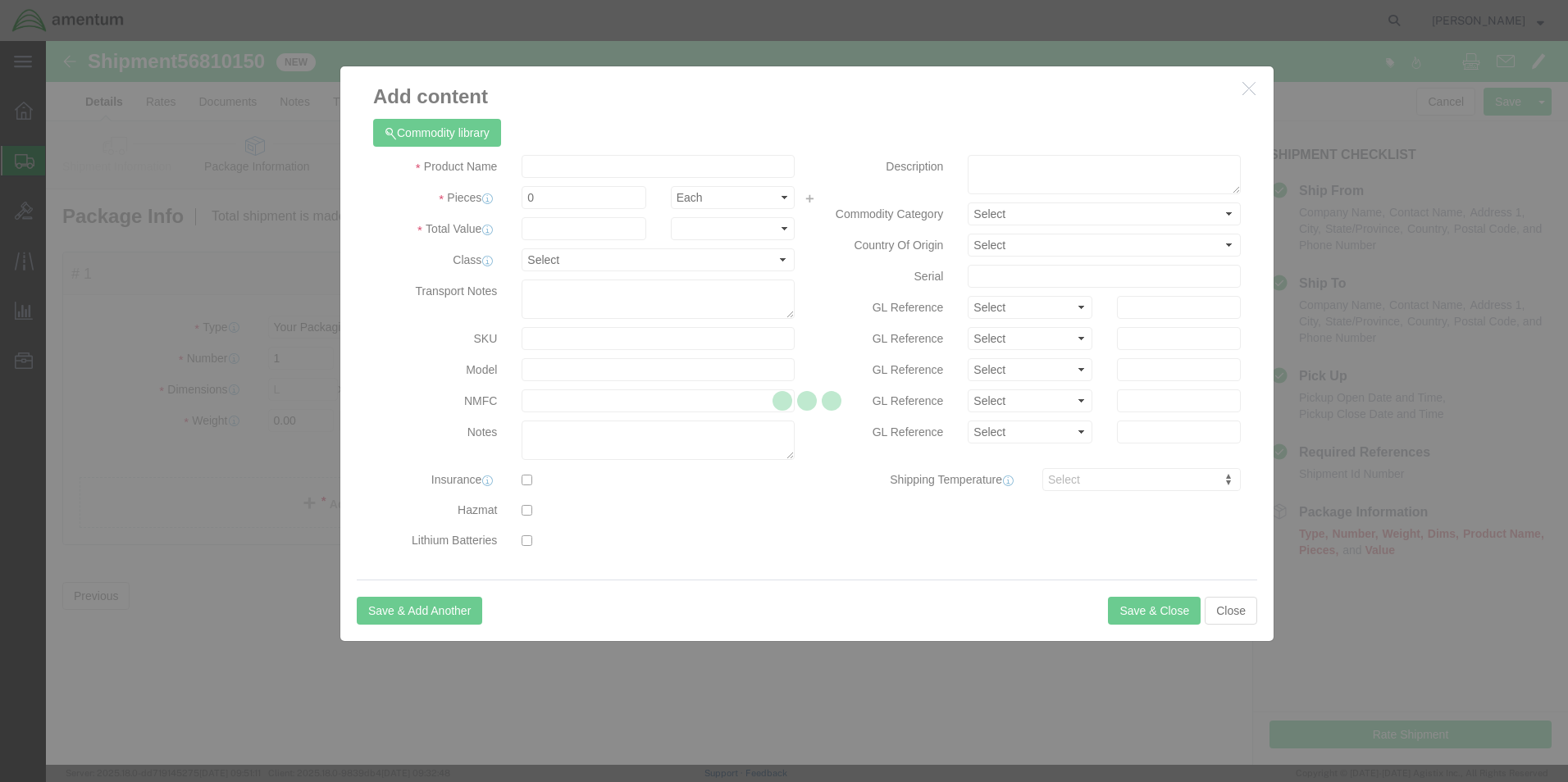
click at [598, 175] on div at bounding box center [808, 402] width 1523 height 724
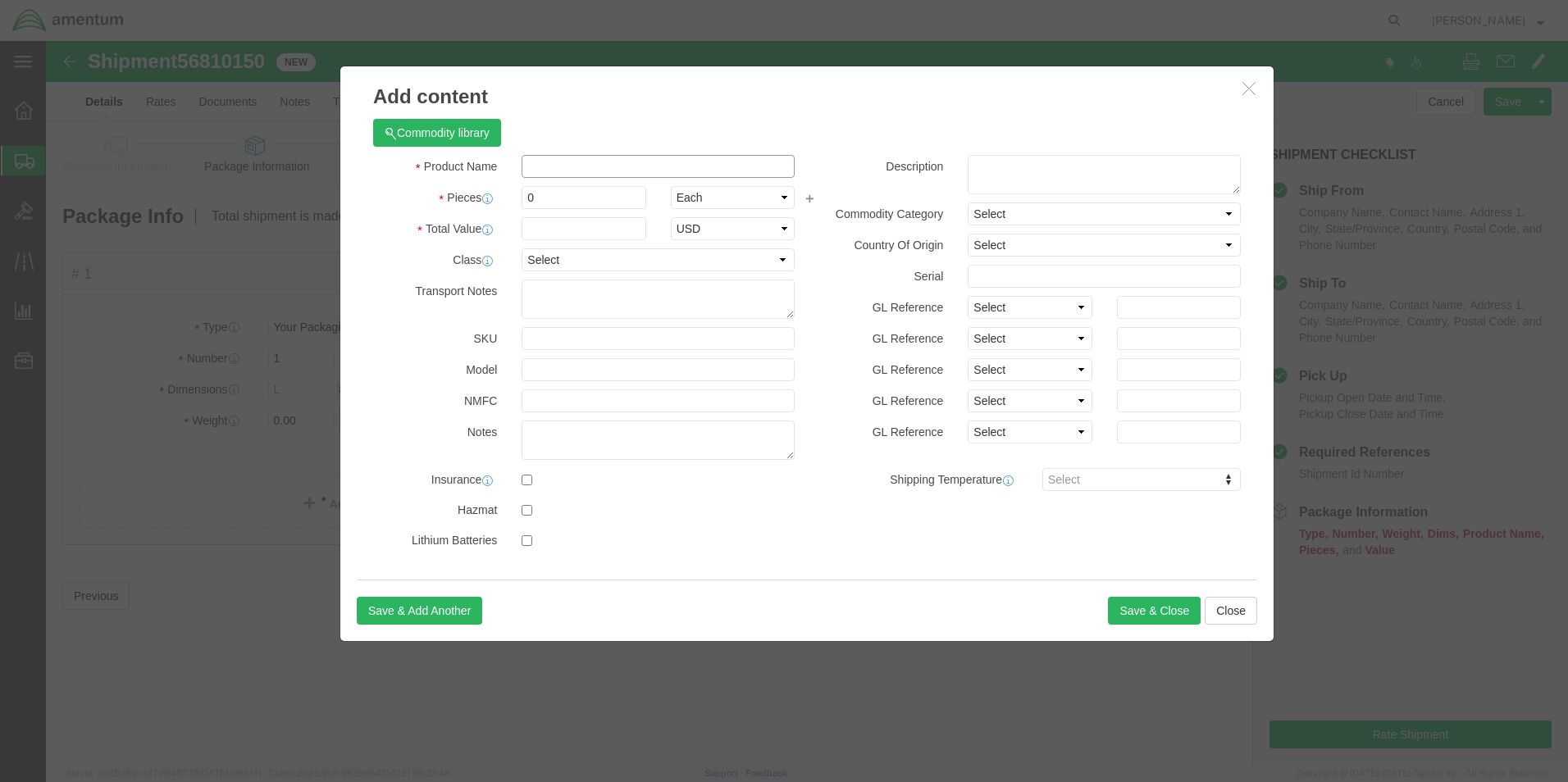
click input "text"
type input "PR1829B1-2"
click td "Model:"
select select "USD"
type input "SEALANT"
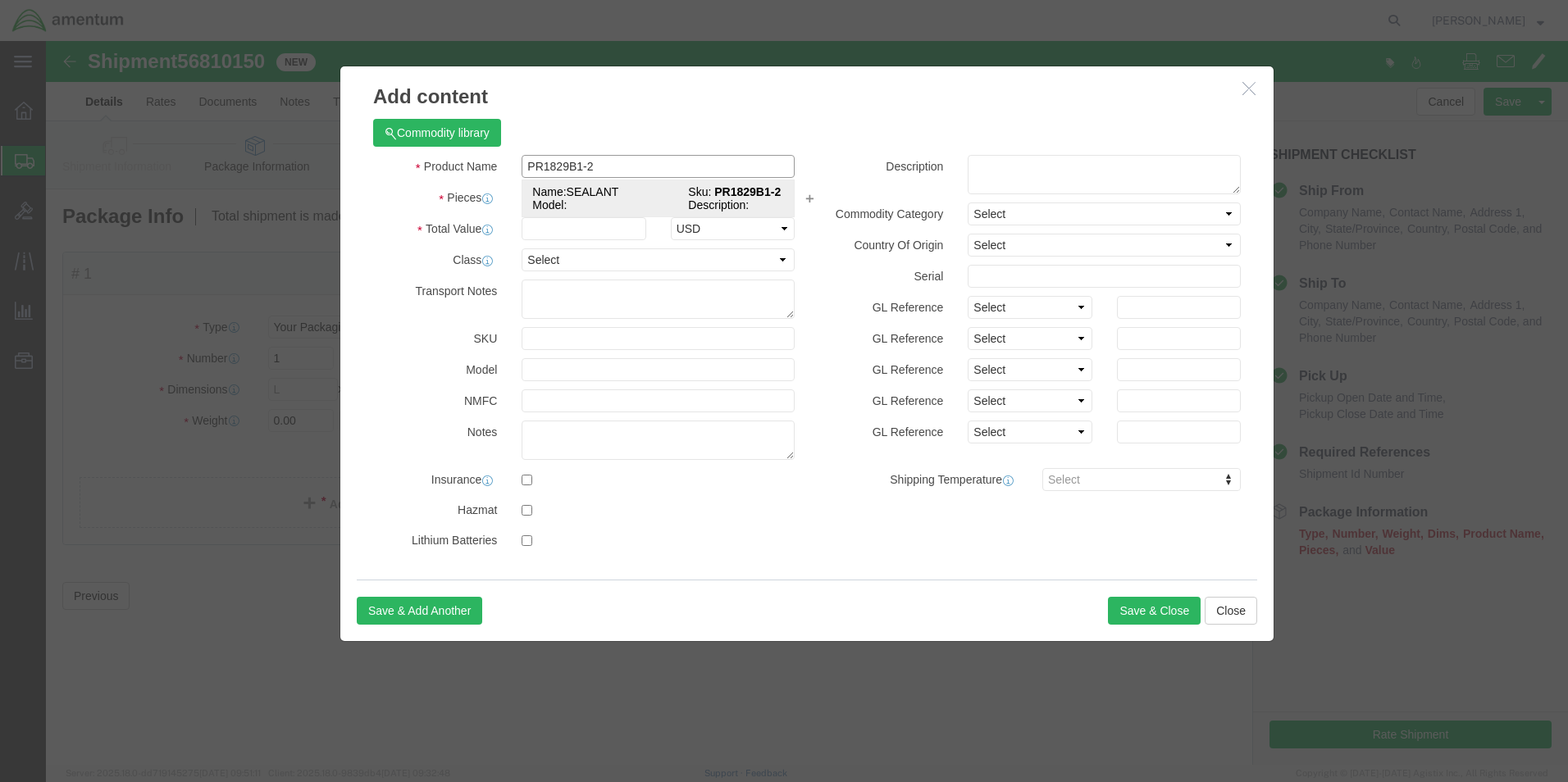
type input "PR1829B1-2"
click div "Product Name SEALANT PR1829B1-2 Pieces Select Bag Barrels 100Board Feet Bottle …"
click input "SEALANT"
type input "SEALANT PR1829B1-2"
click input "text"
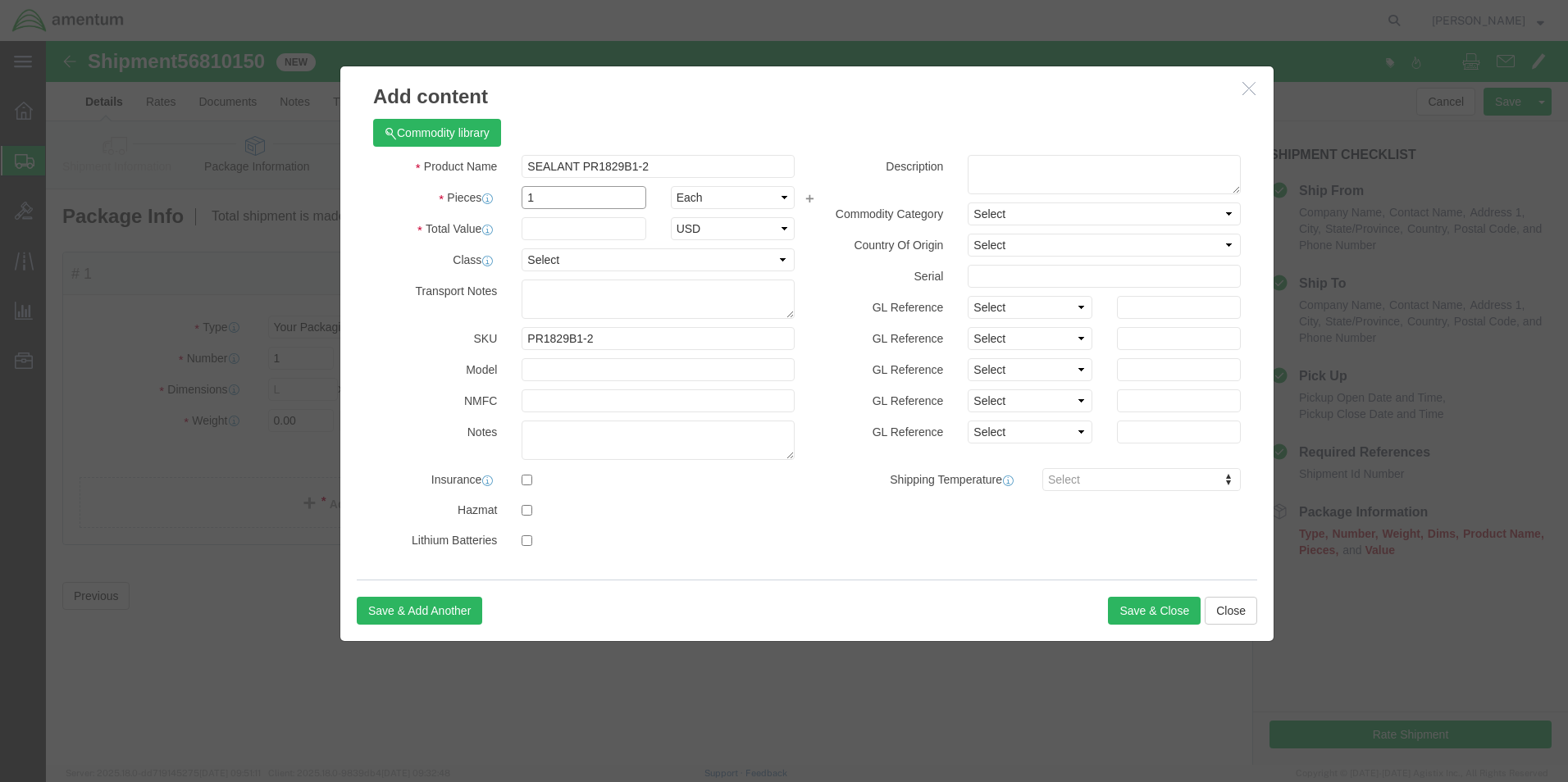
type input "1"
click input "text"
type input "150.00"
click label
click input "checkbox"
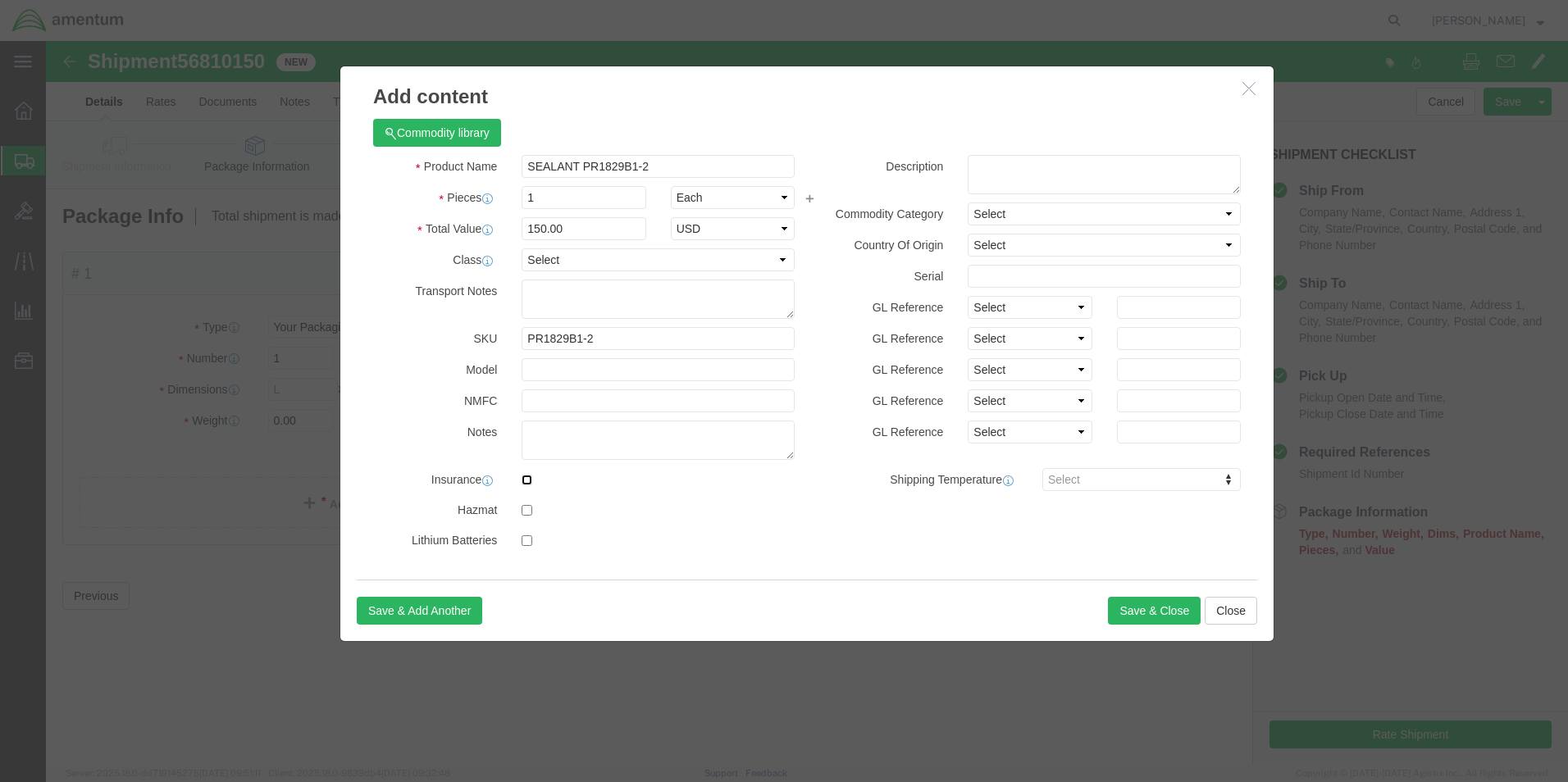
checkbox input "true"
click button "Save & Close"
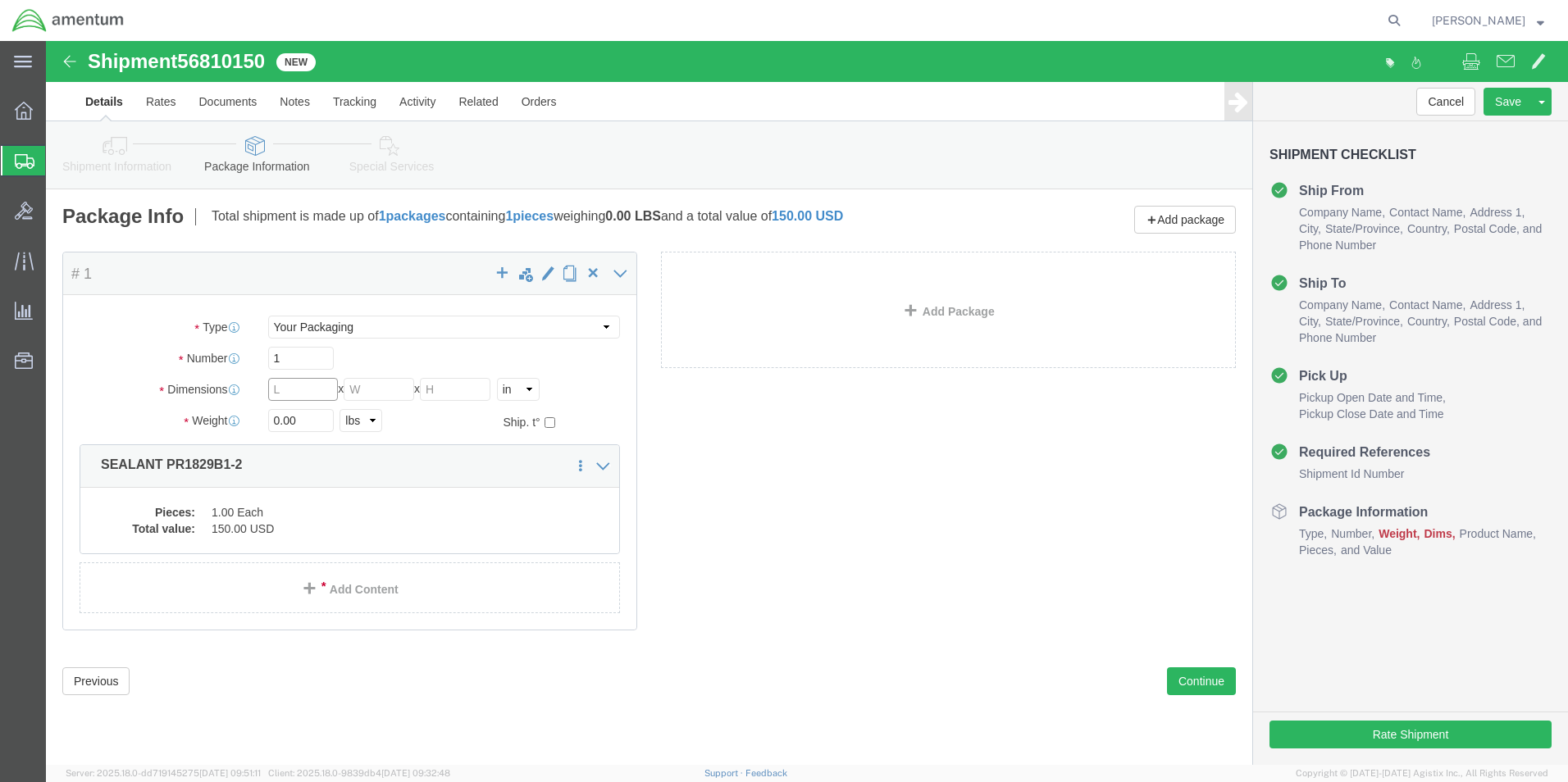
click input "text"
type input "2"
type input "12"
type input "9"
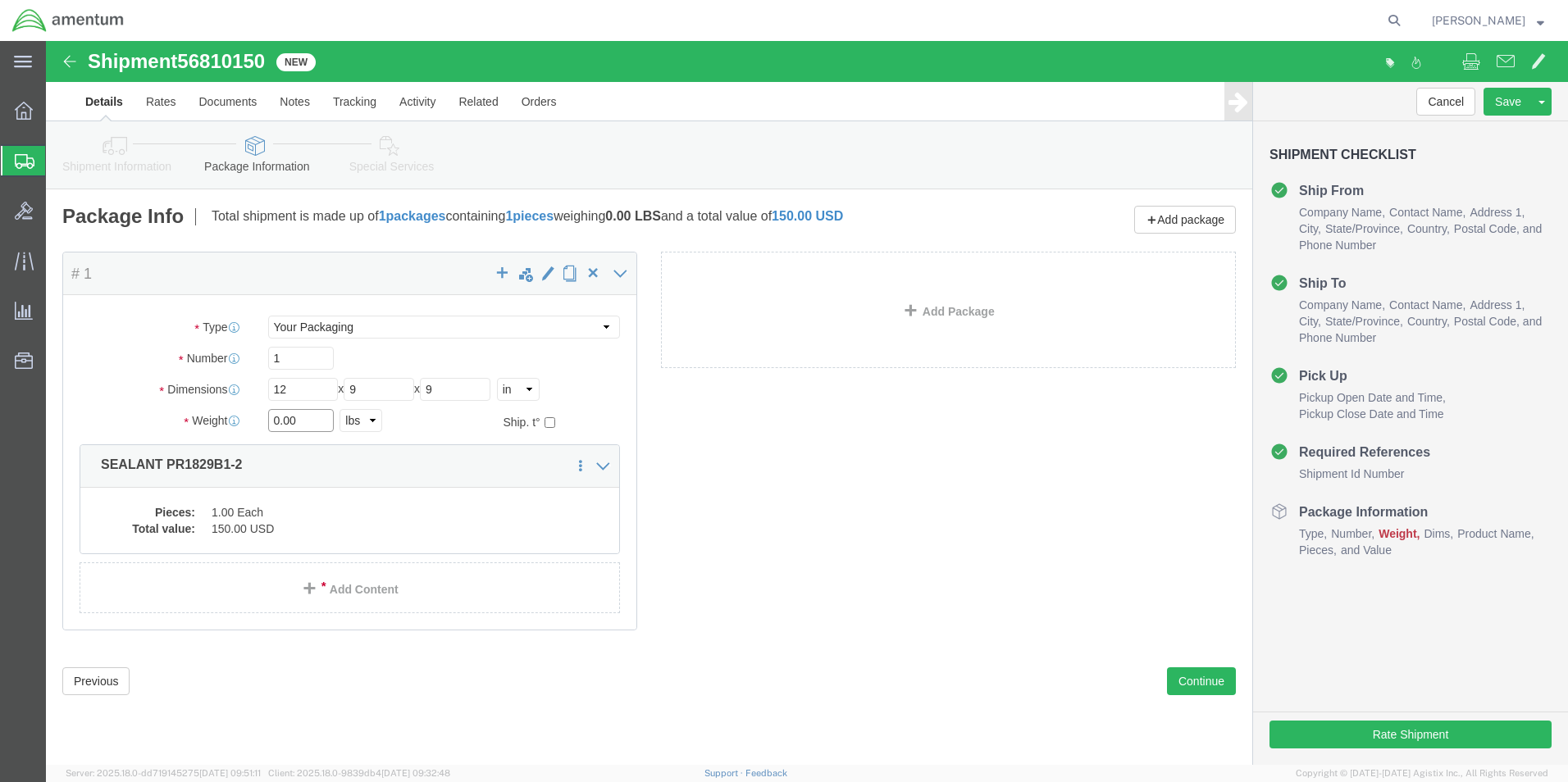
drag, startPoint x: 271, startPoint y: 384, endPoint x: 199, endPoint y: 371, distance: 73.2
click div "Weight 0.00 Select kgs lbs Ship. t°"
type input "1.8"
click button "Continue"
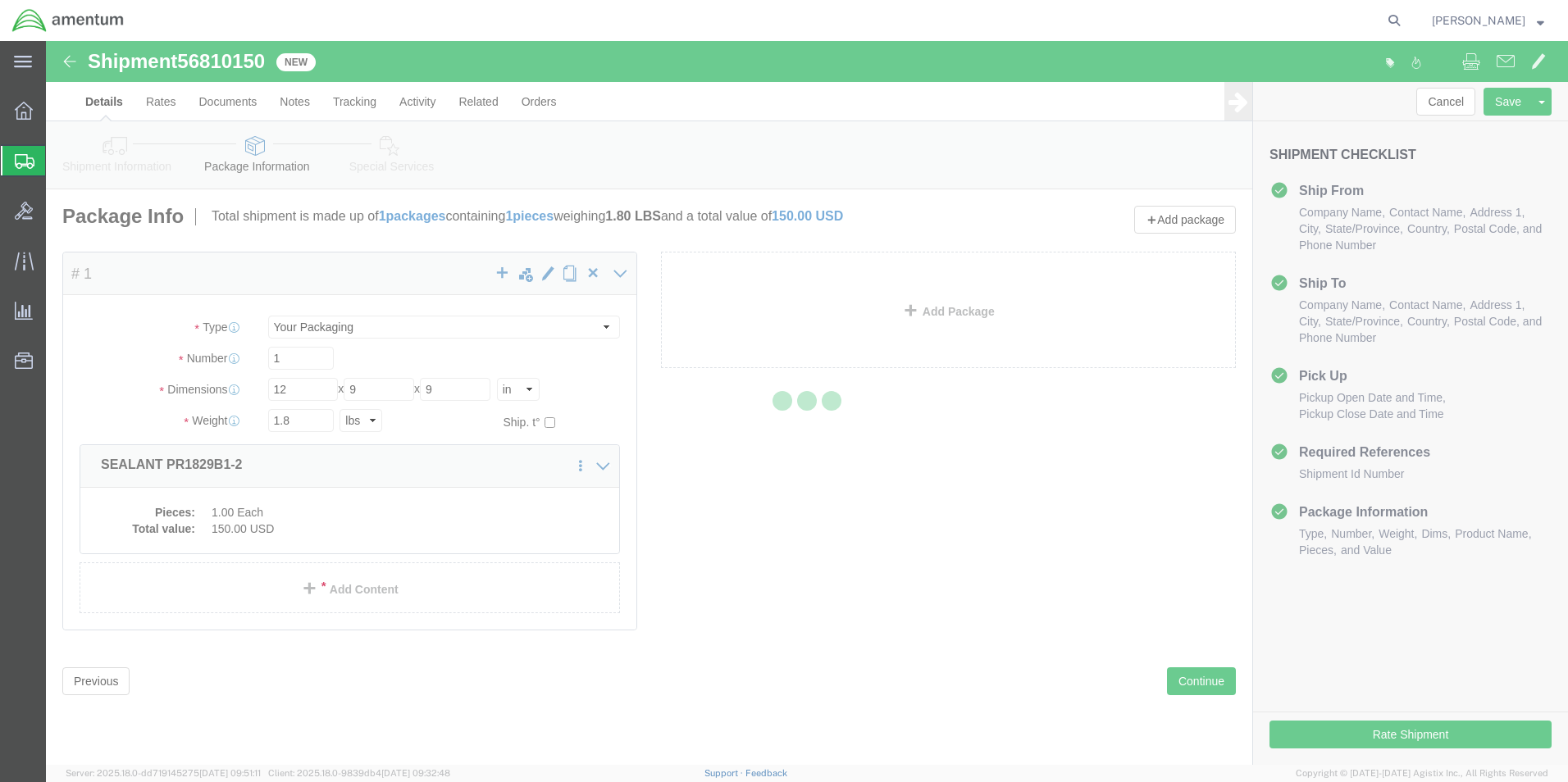
select select
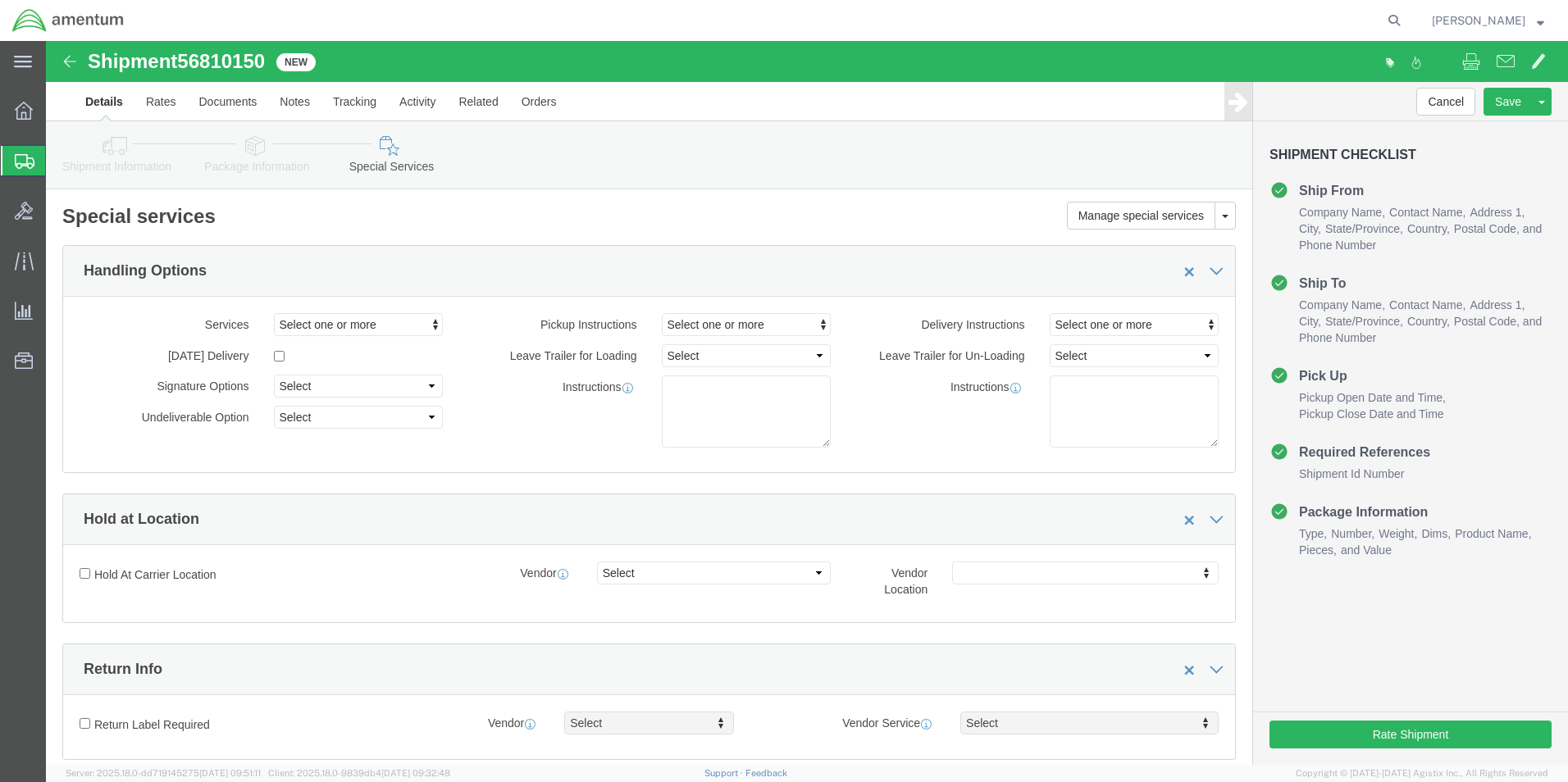
click icon
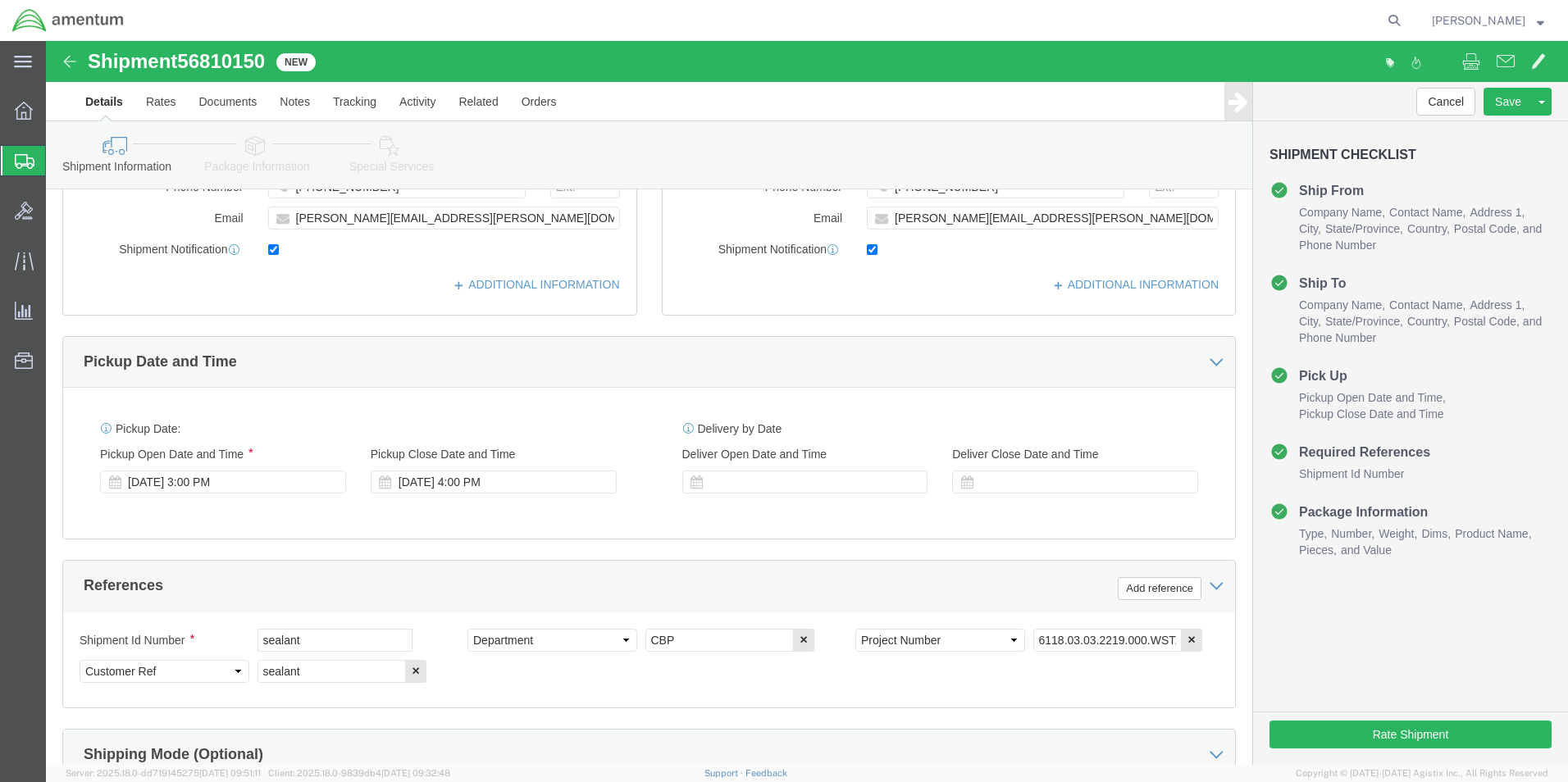
scroll to position [715, 0]
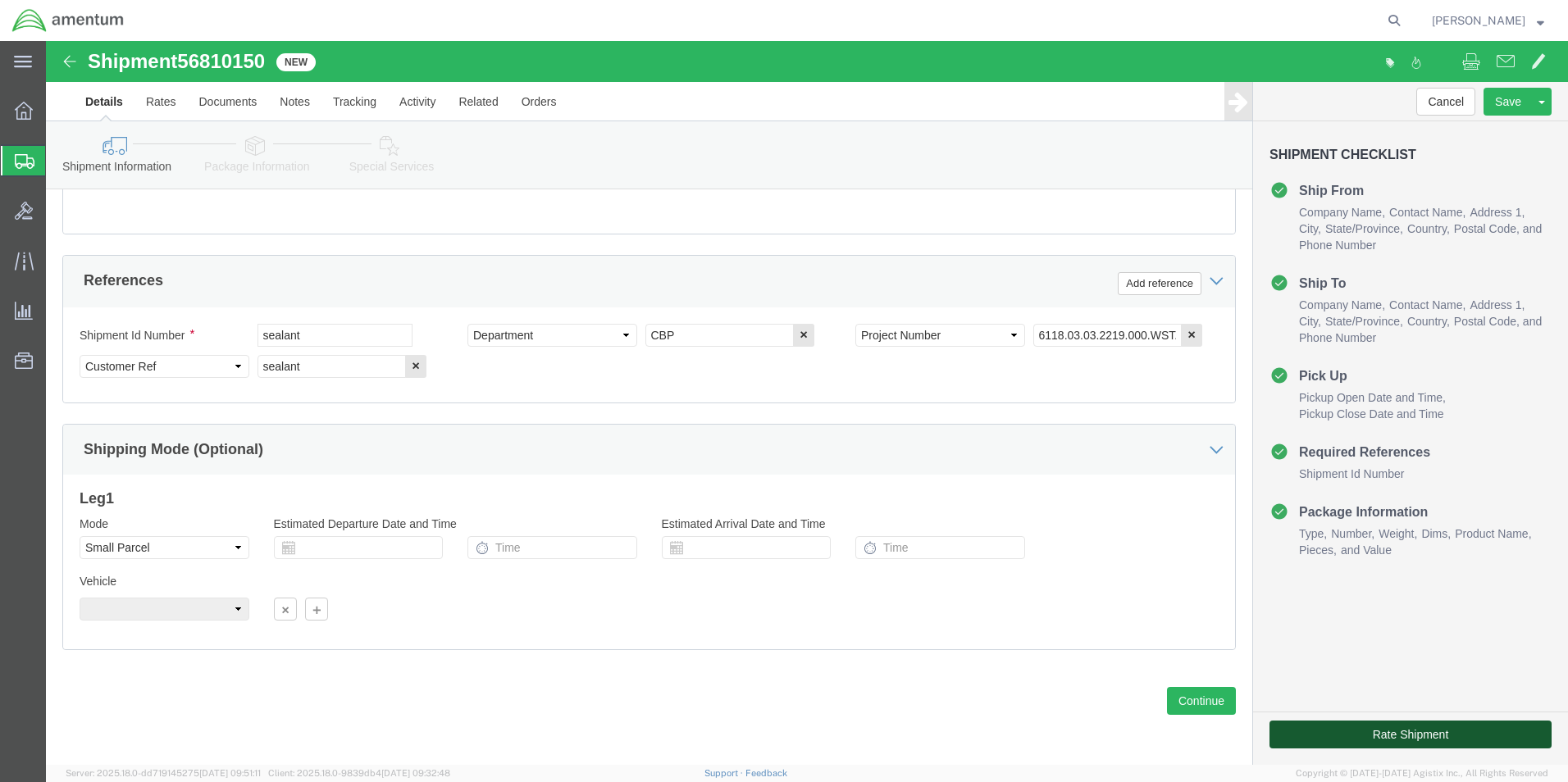
click button "Rate Shipment"
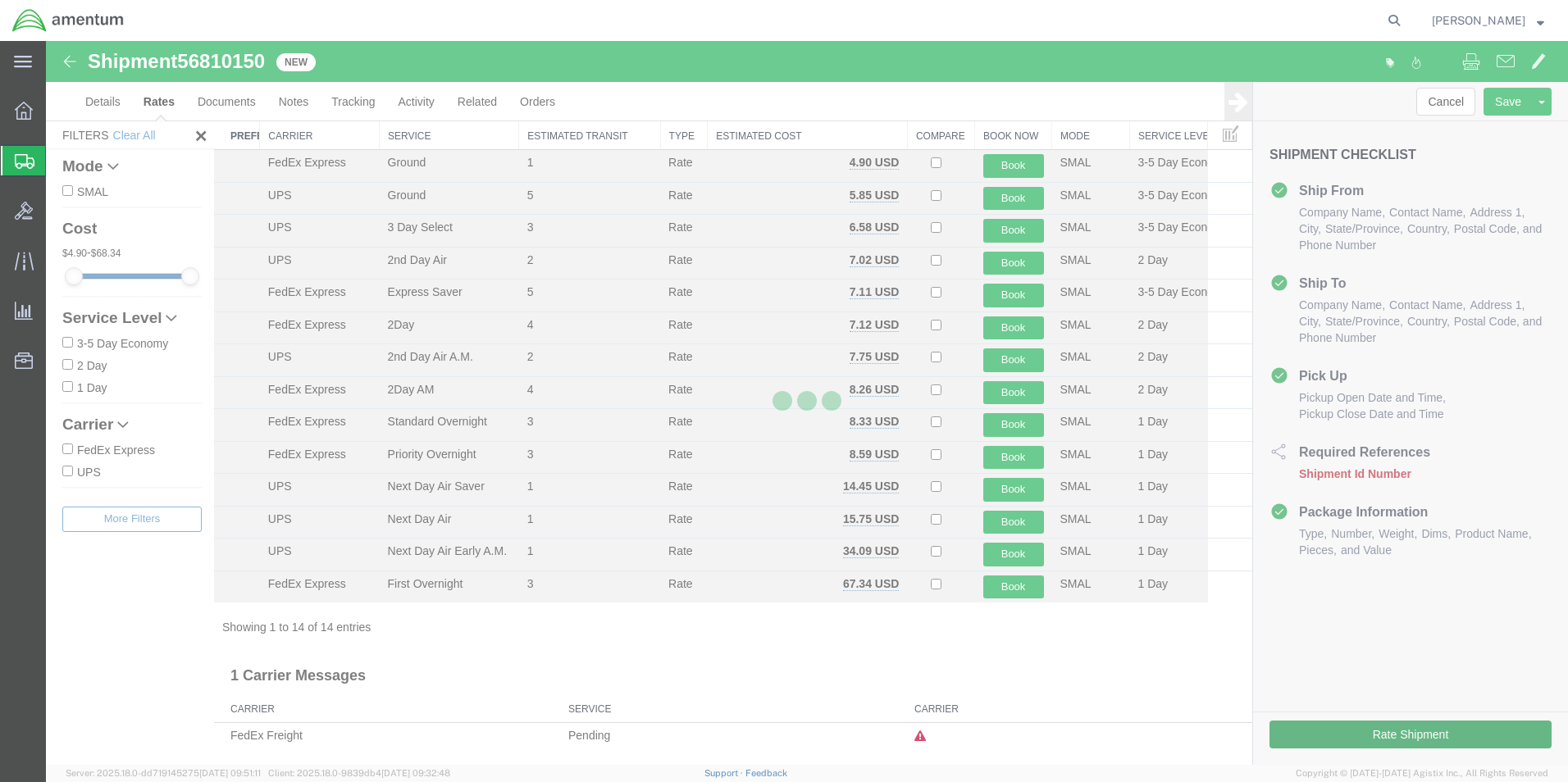
scroll to position [35, 0]
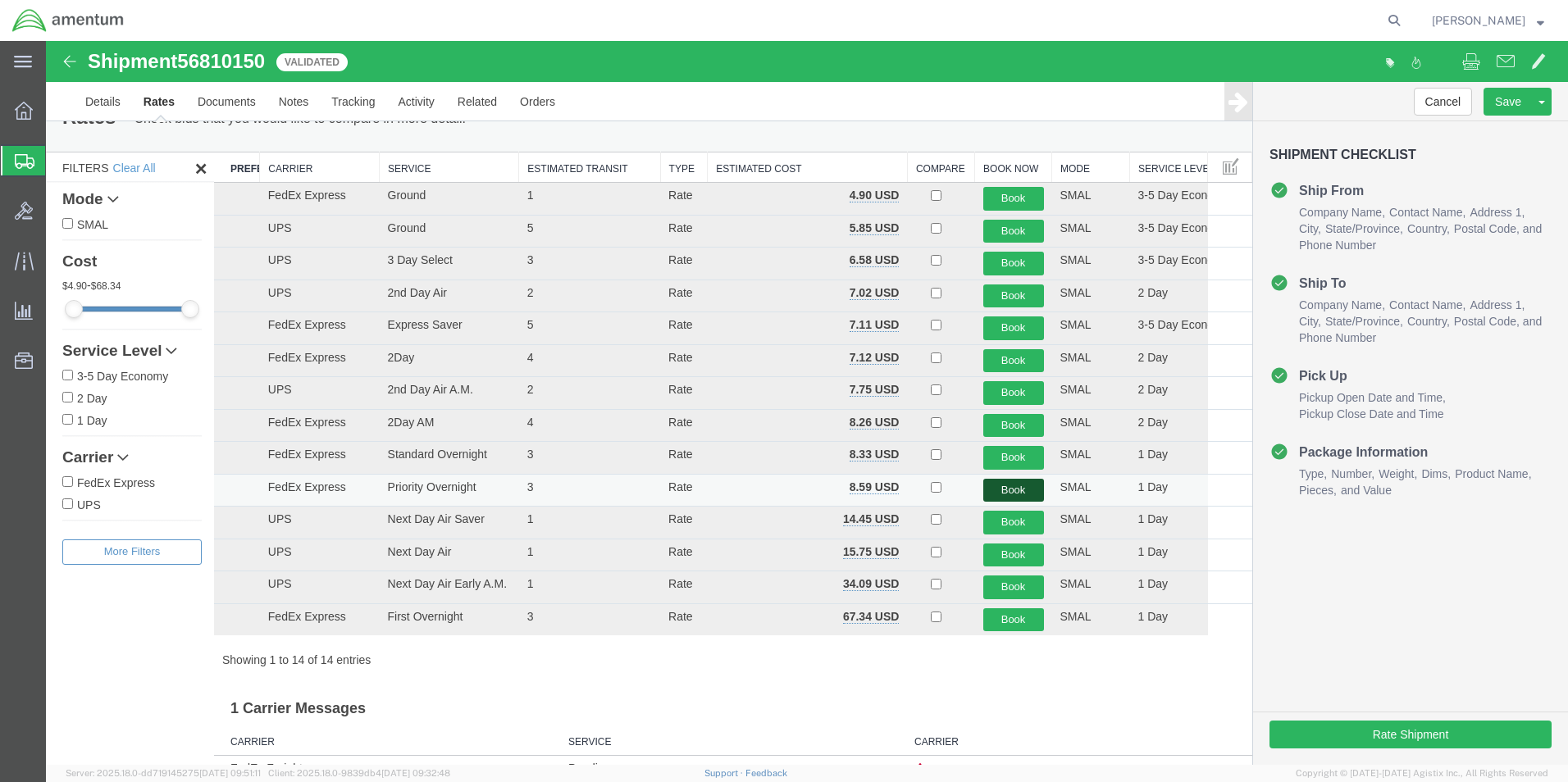
click at [1002, 490] on button "Book" at bounding box center [1014, 490] width 61 height 24
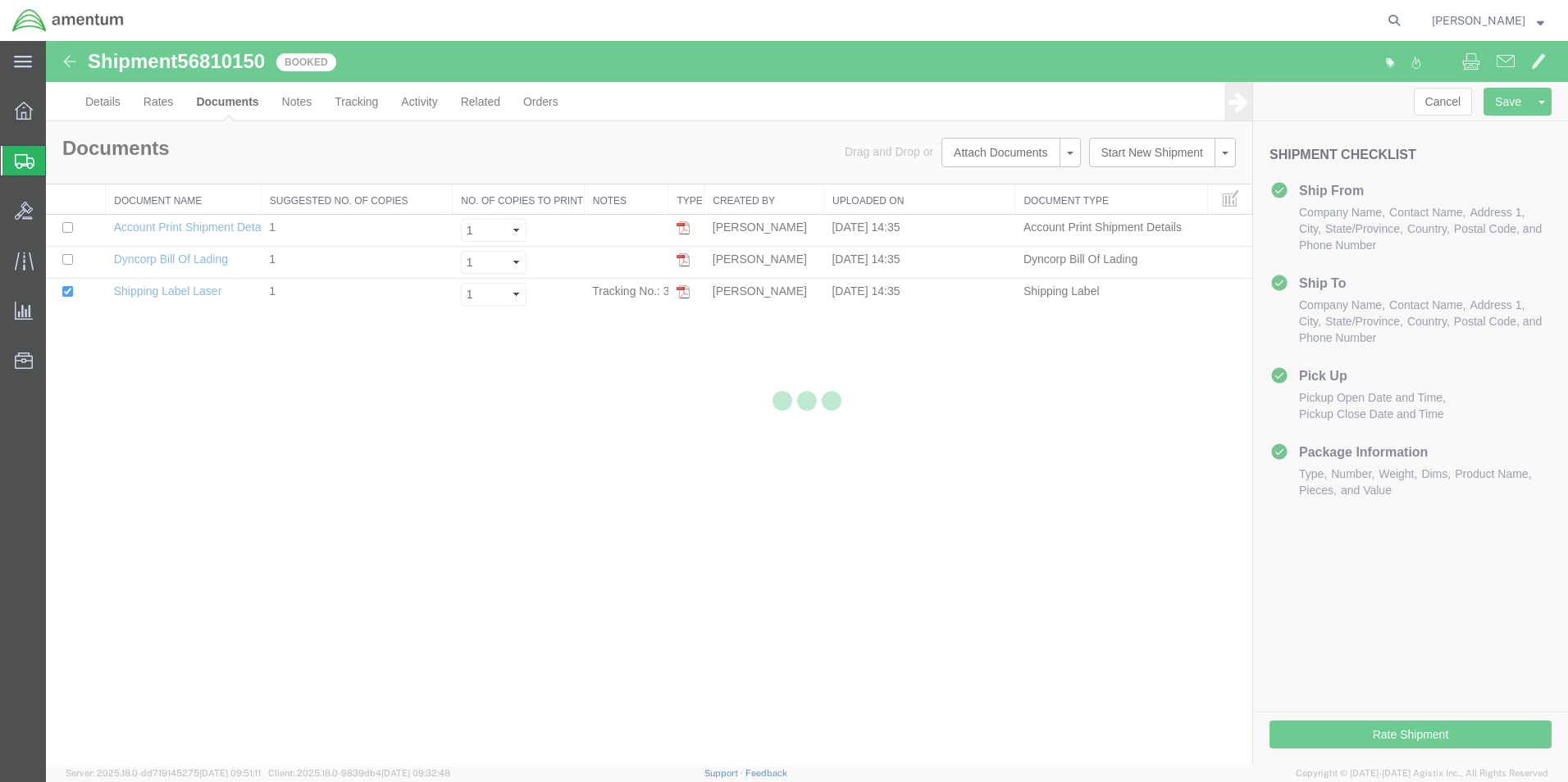
scroll to position [0, 0]
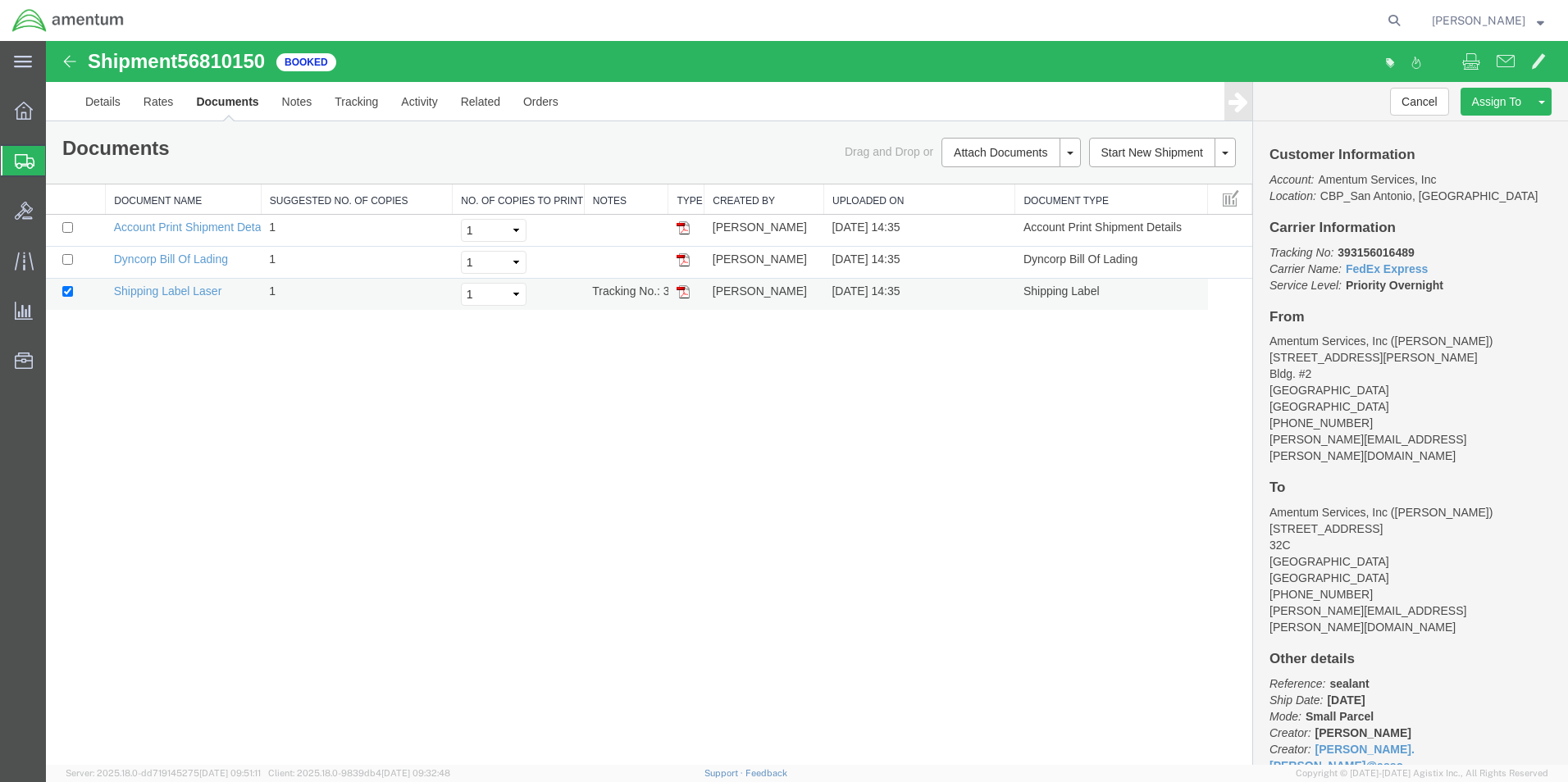
click at [691, 290] on td at bounding box center [686, 294] width 36 height 32
click at [686, 289] on img at bounding box center [683, 292] width 13 height 13
